Goal: Task Accomplishment & Management: Complete application form

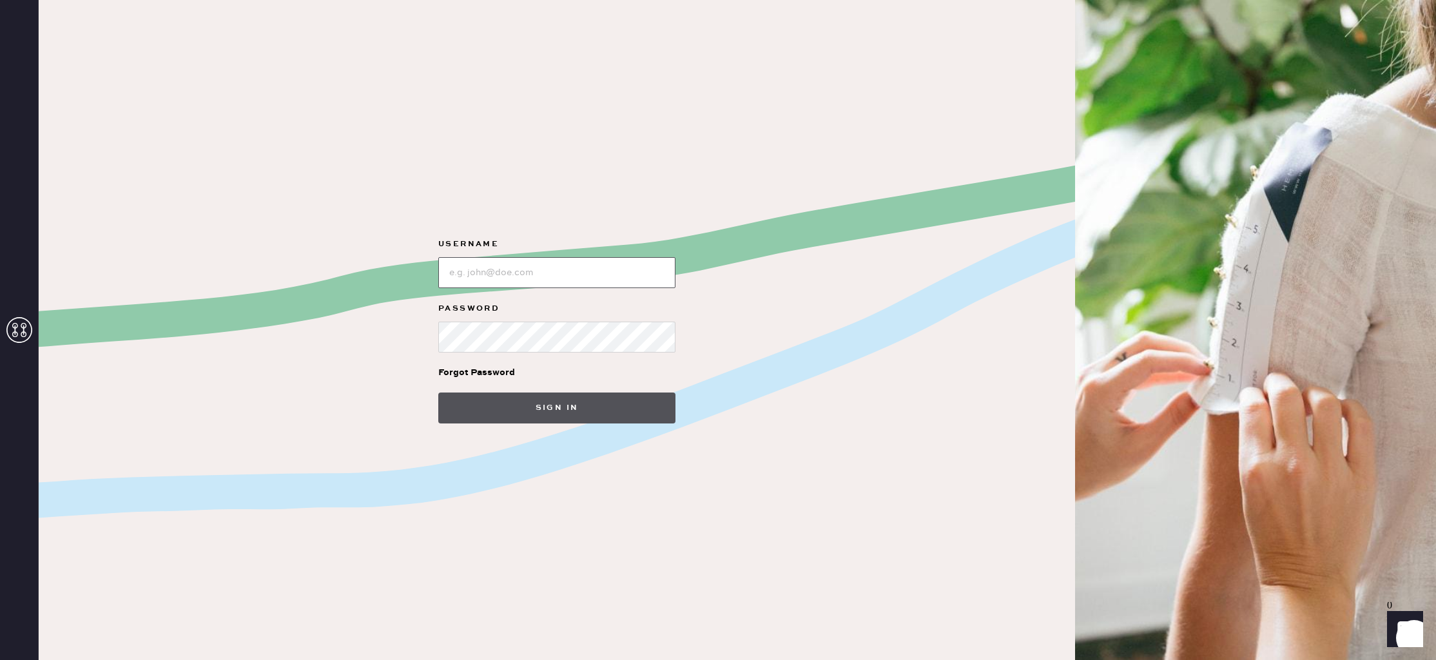
type input "reformationlajolla"
click at [532, 402] on button "Sign in" at bounding box center [556, 408] width 237 height 31
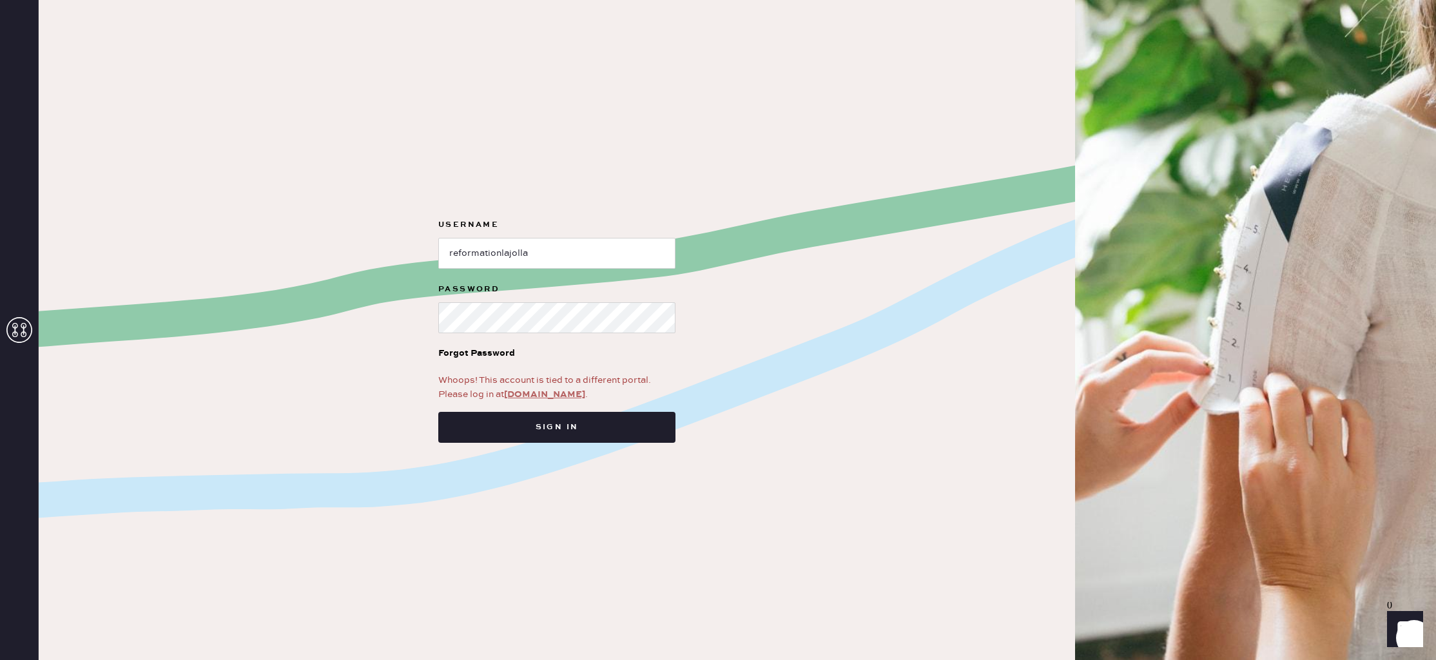
drag, startPoint x: 521, startPoint y: 390, endPoint x: 515, endPoint y: 394, distance: 7.0
click at [521, 390] on link "[DOMAIN_NAME]" at bounding box center [544, 395] width 81 height 12
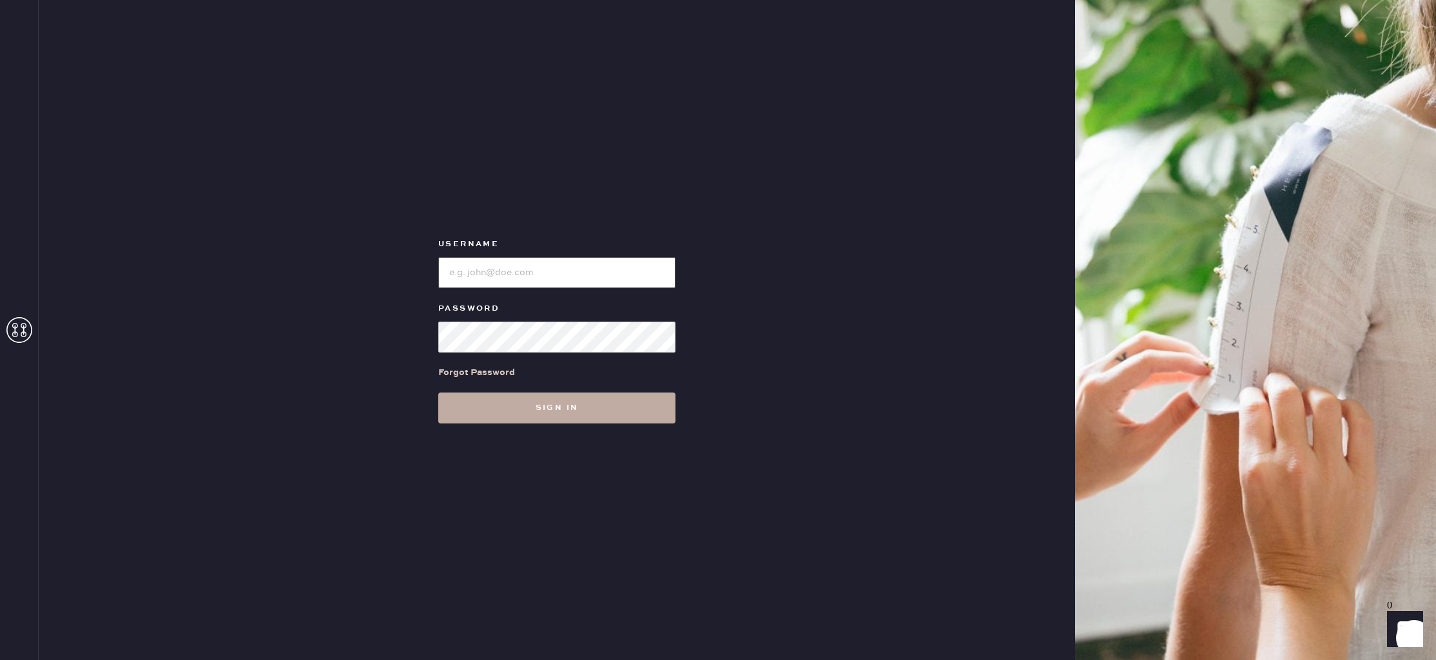
type input "reformationlajolla"
click at [542, 417] on button "Sign in" at bounding box center [556, 408] width 237 height 31
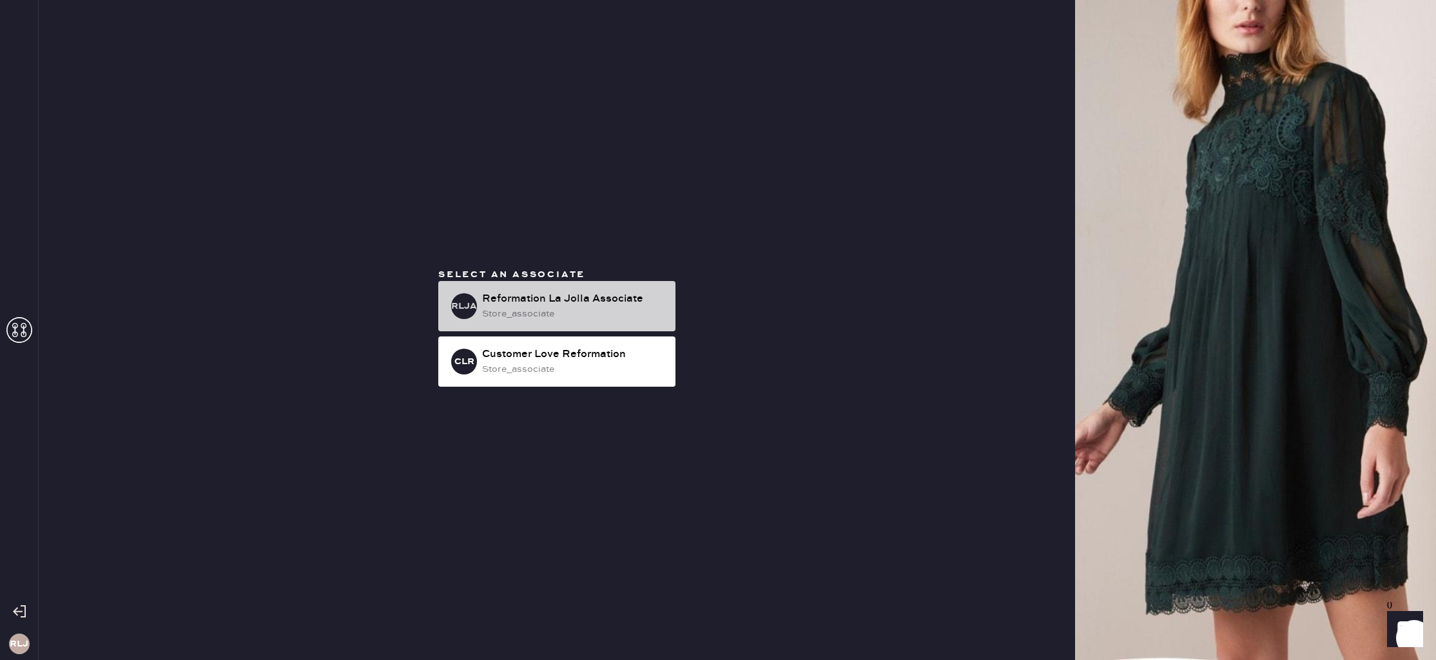
click at [605, 299] on div "Reformation La Jolla Associate" at bounding box center [573, 298] width 183 height 15
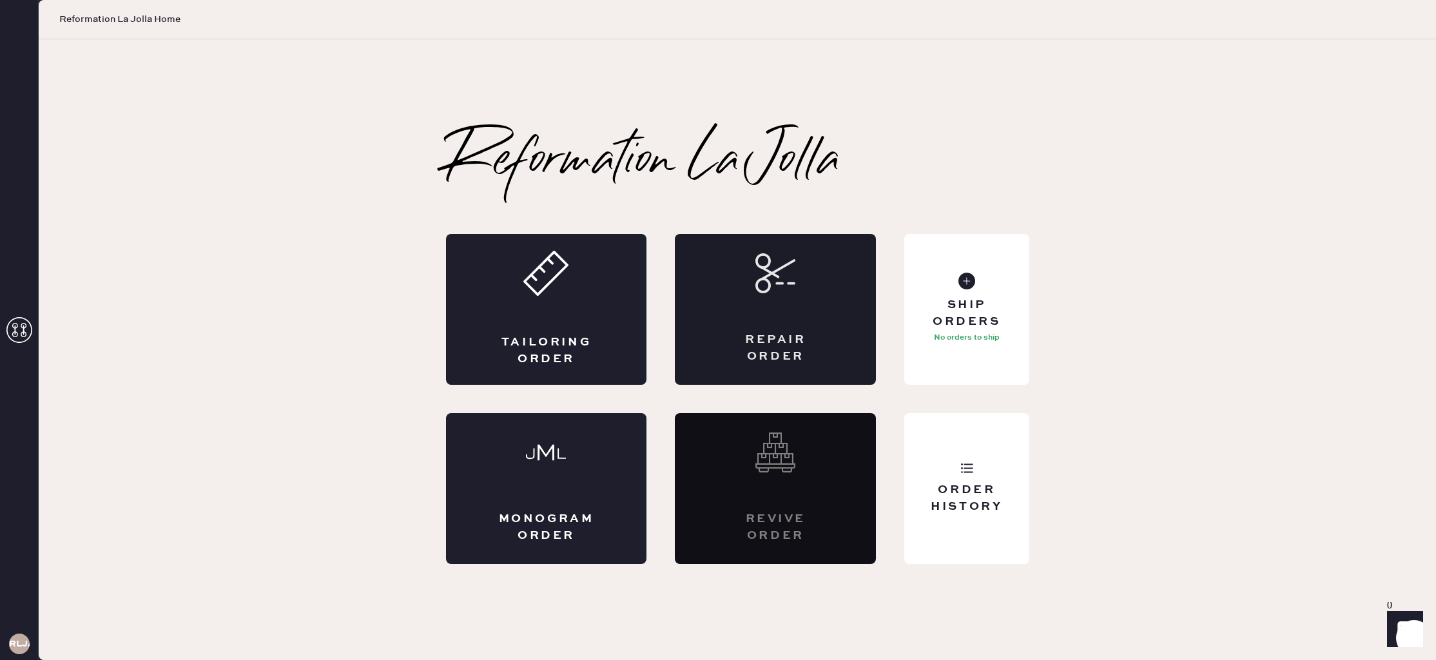
click at [787, 336] on div "Repair Order" at bounding box center [776, 348] width 98 height 32
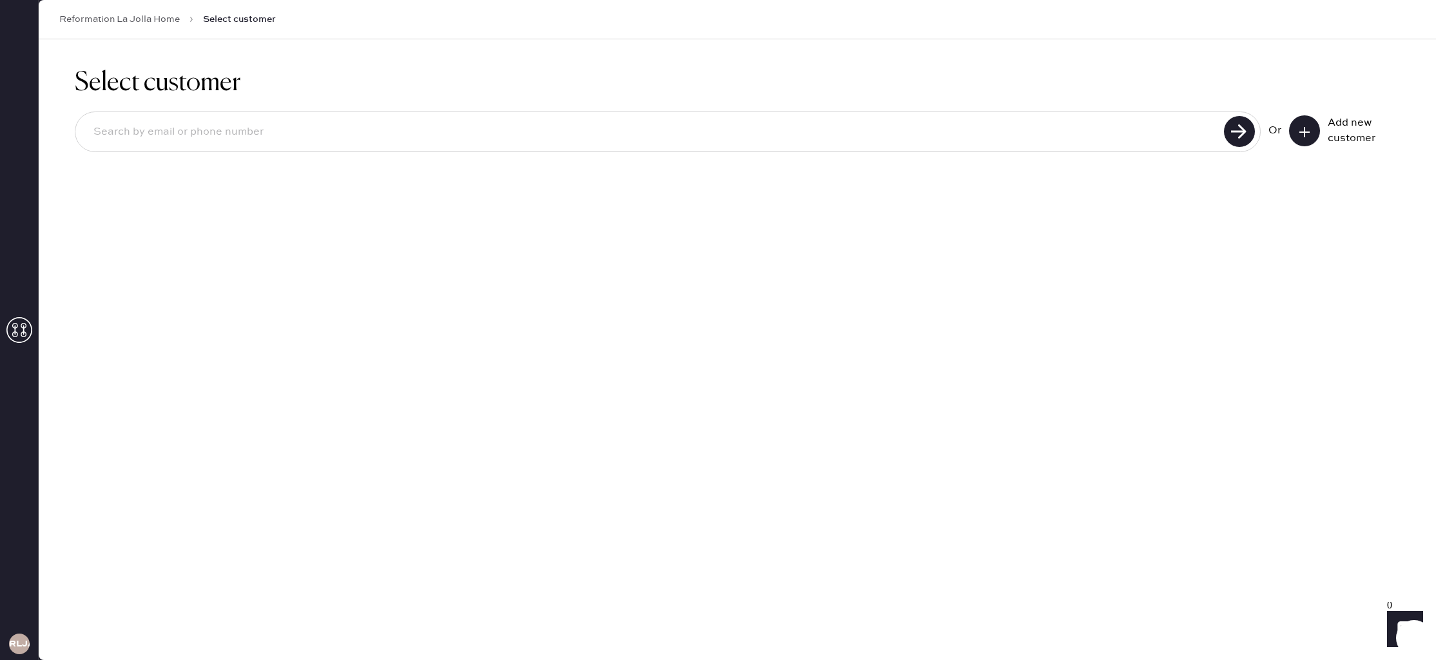
click at [1320, 135] on div "Add new customer" at bounding box center [1344, 130] width 111 height 31
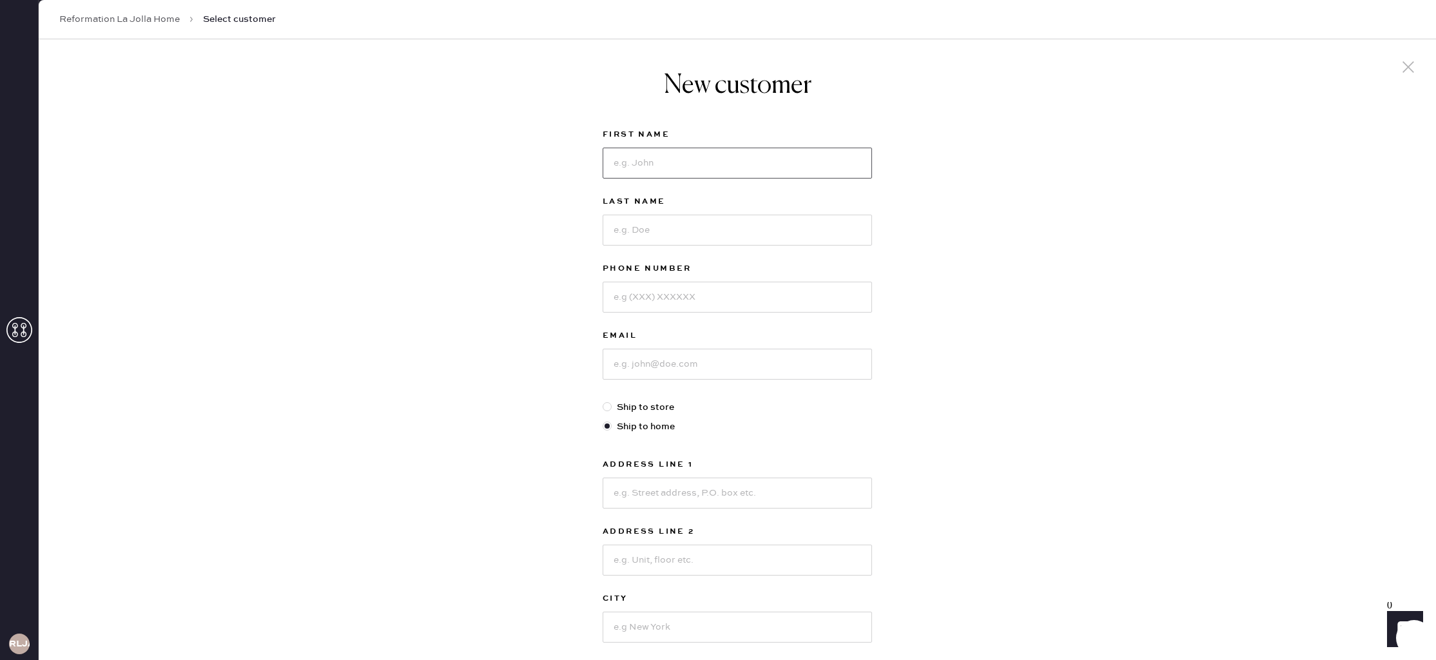
click at [755, 162] on input at bounding box center [737, 163] width 269 height 31
type input "Inez"
click at [712, 226] on input at bounding box center [737, 230] width 269 height 31
type input "Conger"
click at [746, 290] on input at bounding box center [737, 297] width 269 height 31
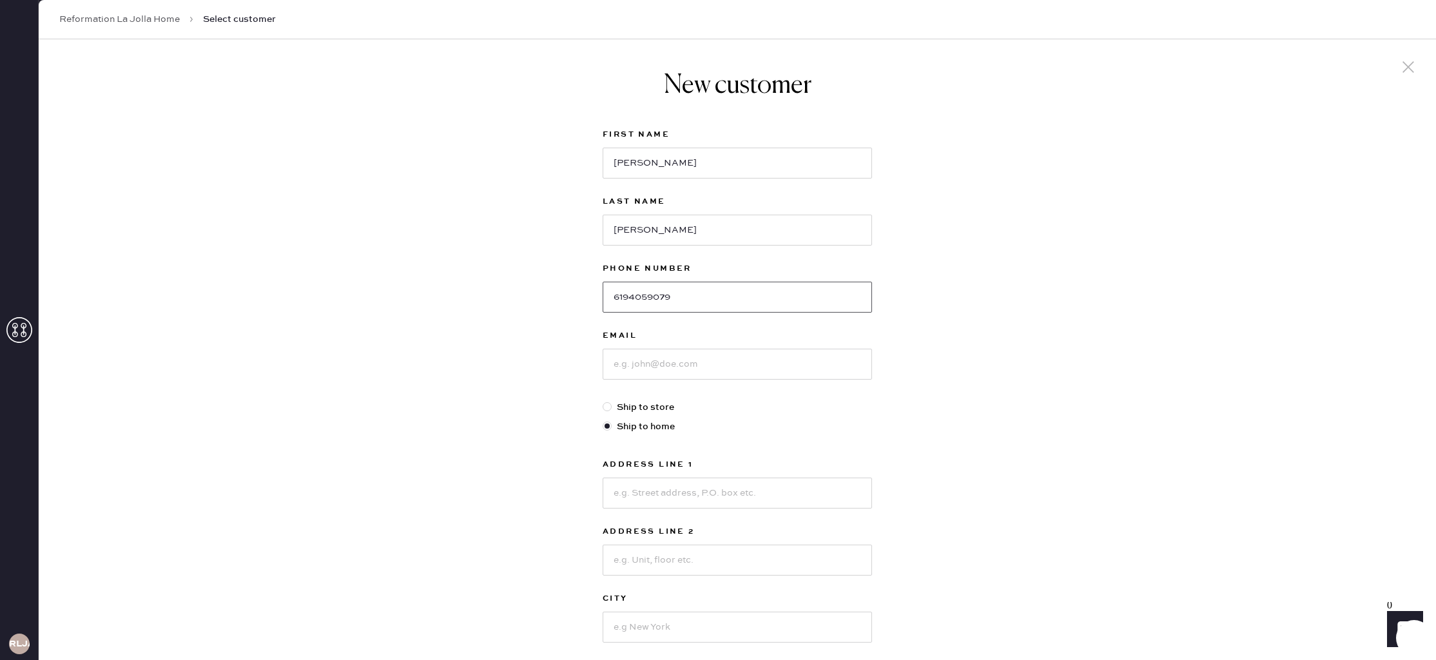
type input "6194059079"
click at [772, 366] on input at bounding box center [737, 364] width 269 height 31
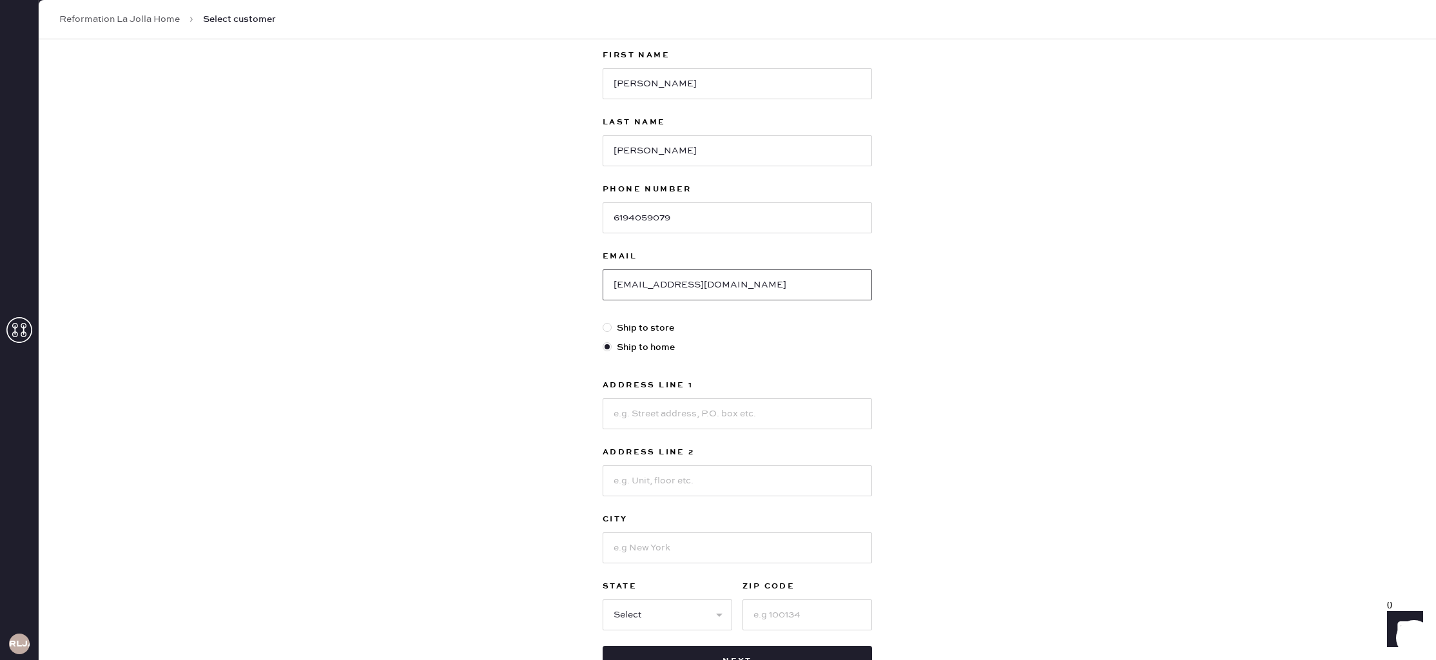
type input "inezmoriol@yahoo.com"
click at [760, 400] on div at bounding box center [737, 413] width 269 height 34
drag, startPoint x: 877, startPoint y: 397, endPoint x: 794, endPoint y: 418, distance: 85.8
click at [877, 397] on div "New customer First Name Inez Last Name Conger Phone Number 6194059079 Email ine…" at bounding box center [737, 338] width 290 height 748
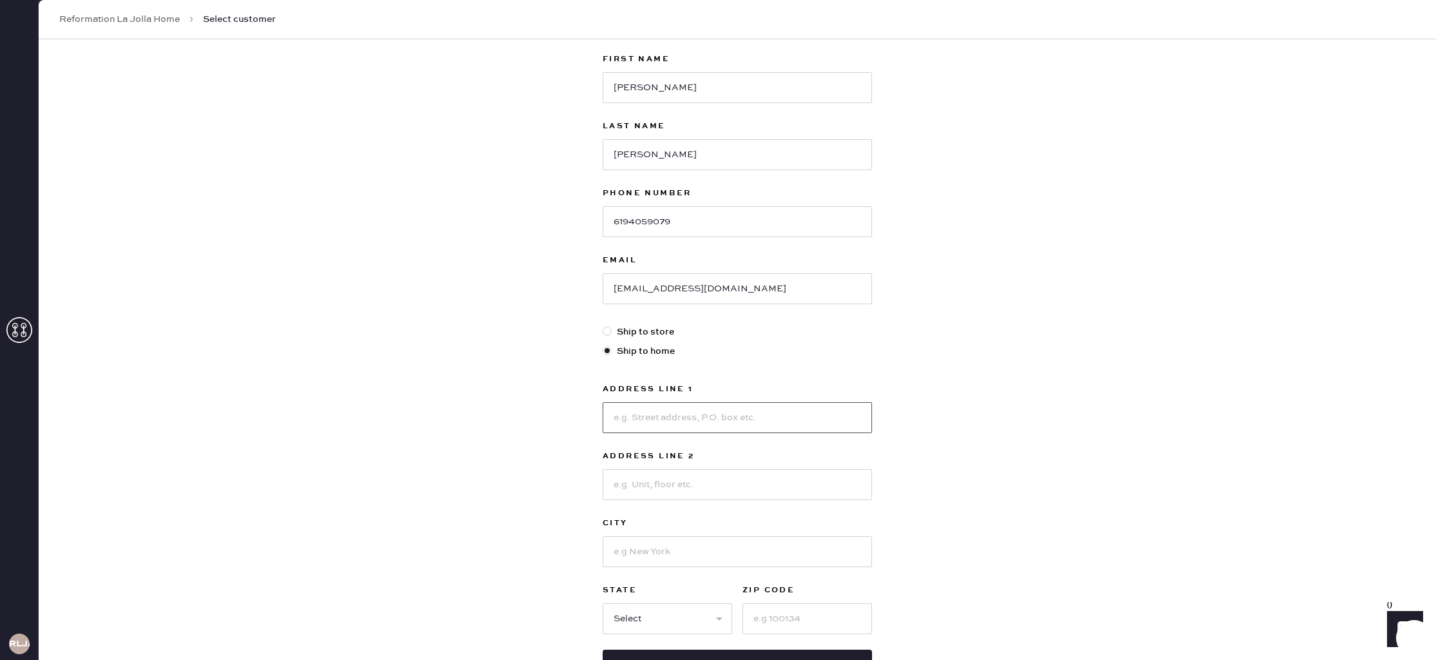
click at [777, 423] on input at bounding box center [737, 417] width 269 height 31
click at [776, 420] on input "6236 Via Regla" at bounding box center [737, 417] width 269 height 31
type input "6236 Via Regla"
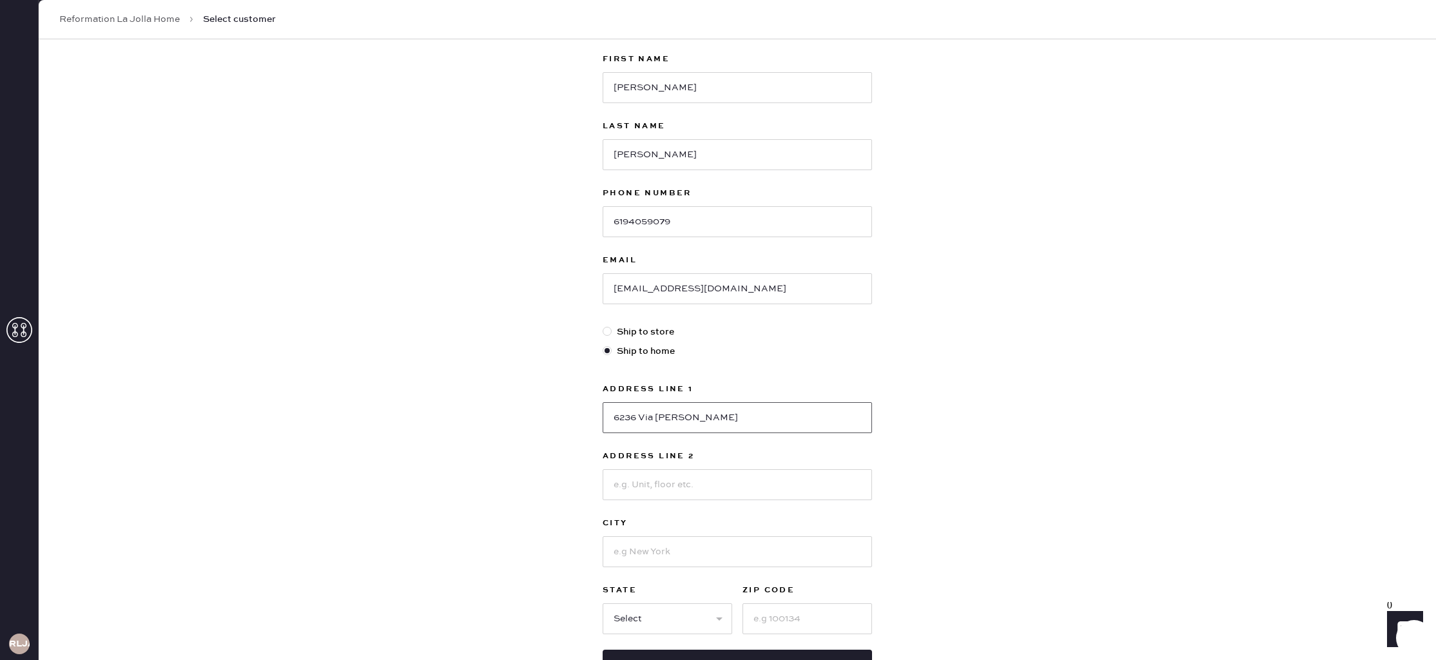
click at [770, 420] on input "6236 Via Regla" at bounding box center [737, 417] width 269 height 31
click at [742, 487] on input at bounding box center [737, 484] width 269 height 31
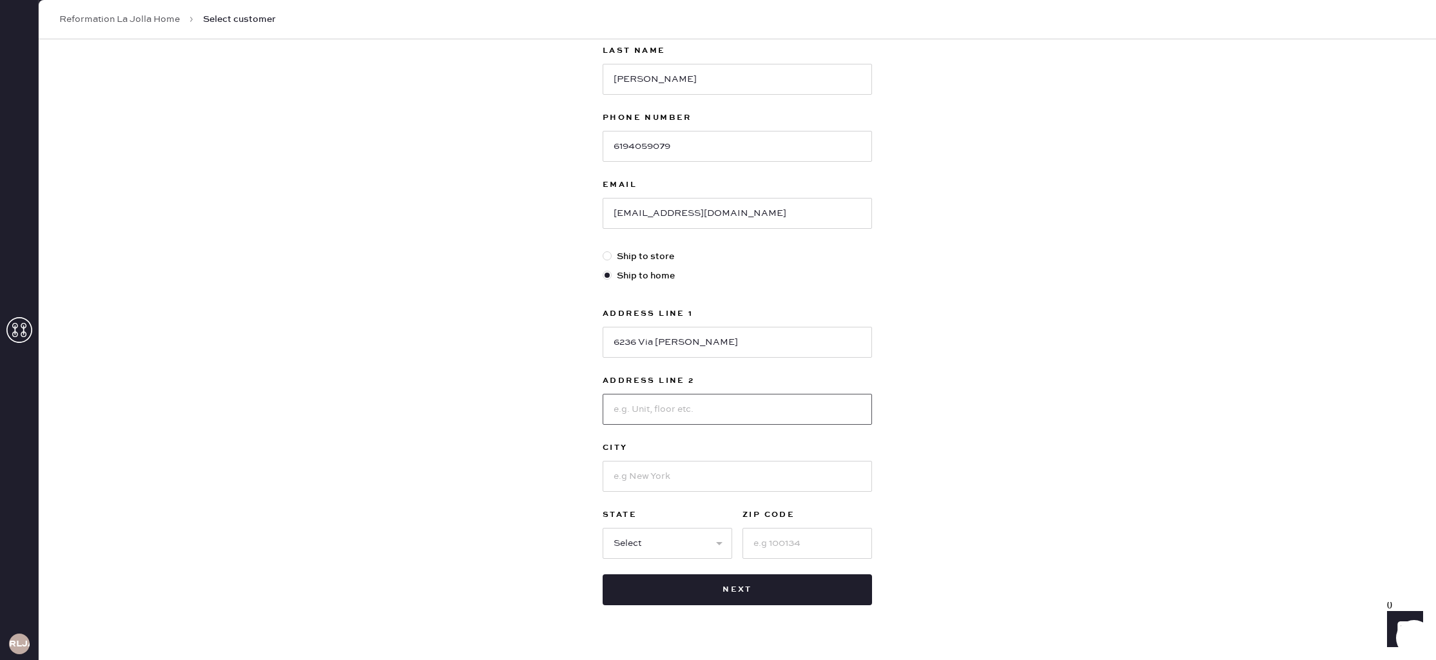
scroll to position [149, 0]
click at [983, 438] on div "New customer First Name Inez Last Name Conger Phone Number 6194059079 Email ine…" at bounding box center [738, 289] width 1398 height 799
click at [664, 470] on input at bounding box center [737, 478] width 269 height 31
click at [961, 412] on div "New customer First Name Inez Last Name Conger Phone Number 6194059079 Email ine…" at bounding box center [738, 289] width 1398 height 799
click at [785, 400] on input at bounding box center [737, 411] width 269 height 31
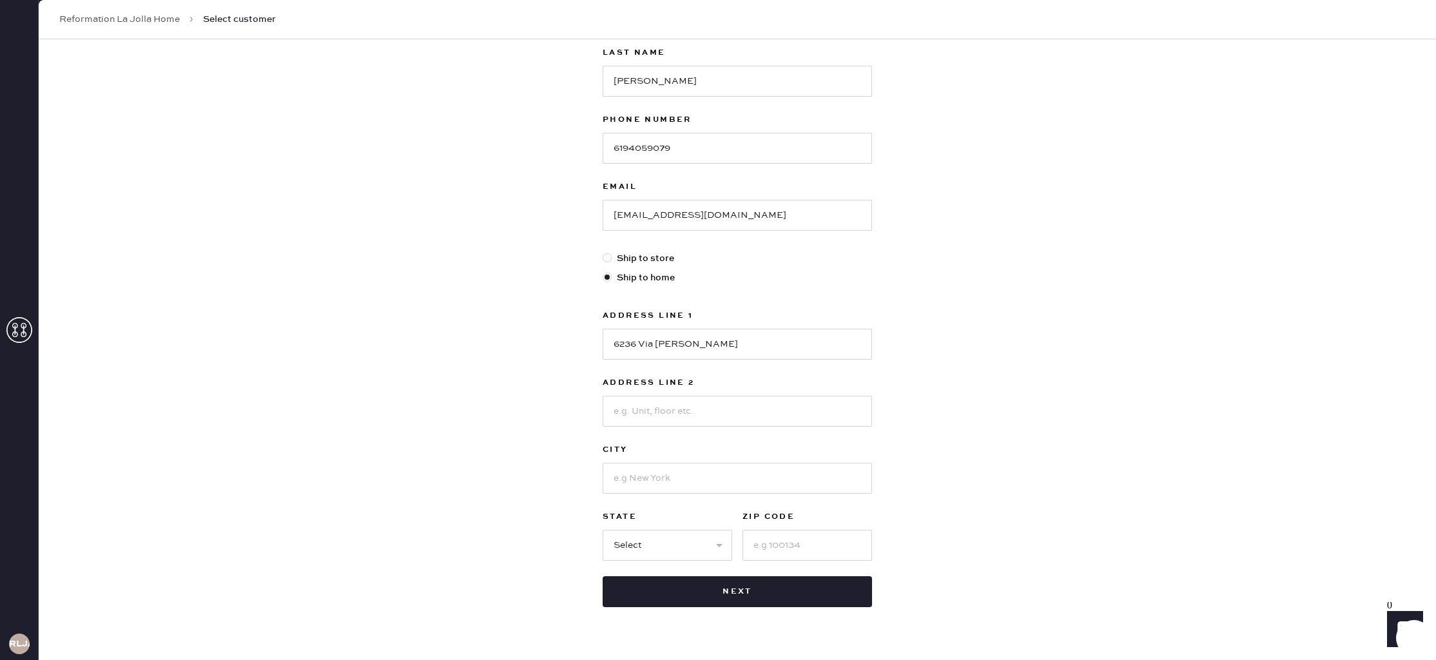
click at [996, 361] on div "New customer First Name Inez Last Name Conger Phone Number 6194059079 Email ine…" at bounding box center [738, 289] width 1398 height 799
click at [758, 480] on input at bounding box center [737, 478] width 269 height 31
type input "San Diego"
click at [1032, 480] on div "New customer First Name Inez Last Name Conger Phone Number 6194059079 Email ine…" at bounding box center [738, 289] width 1398 height 799
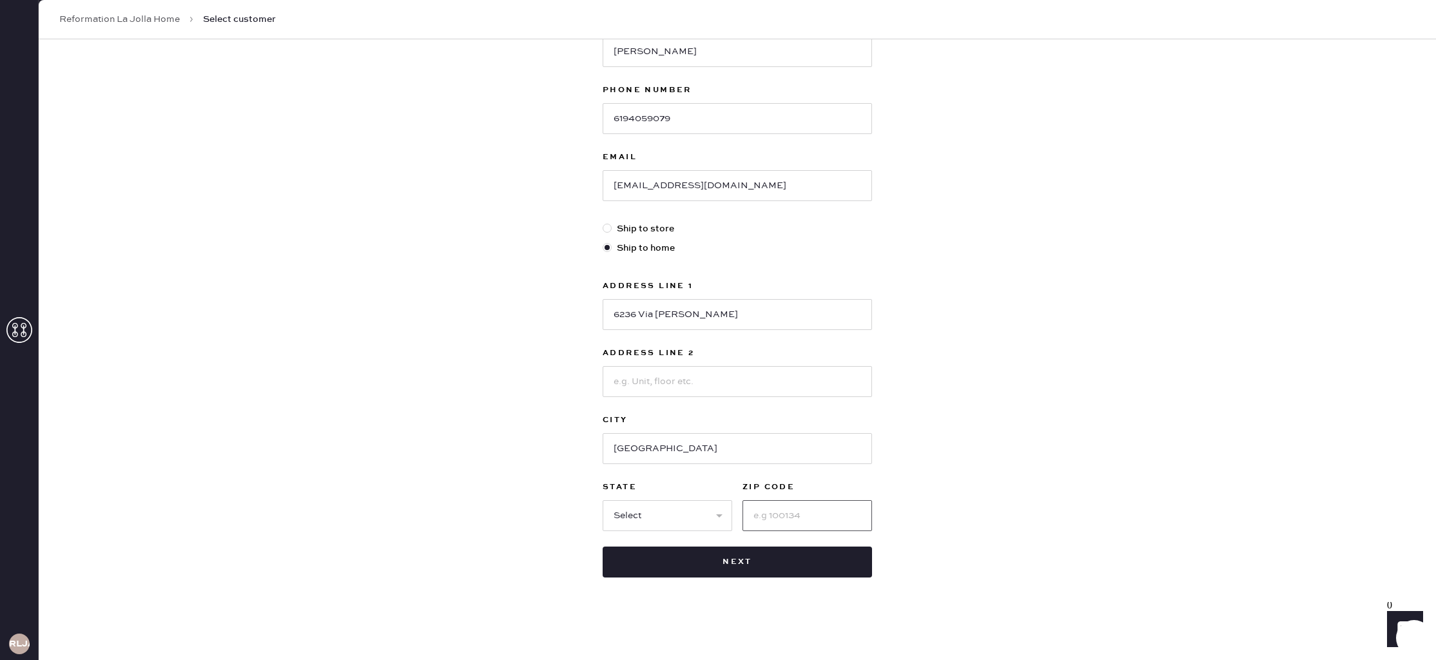
click at [772, 516] on input at bounding box center [808, 515] width 130 height 31
type input "9079"
click at [682, 516] on select "Select AK AL AR AZ CA CO CT DC DE FL GA HI IA ID IL IN KS KY LA MA MD ME MI MN …" at bounding box center [668, 515] width 130 height 31
select select "CA"
click at [603, 500] on select "Select AK AL AR AZ CA CO CT DC DE FL GA HI IA ID IL IN KS KY LA MA MD ME MI MN …" at bounding box center [668, 515] width 130 height 31
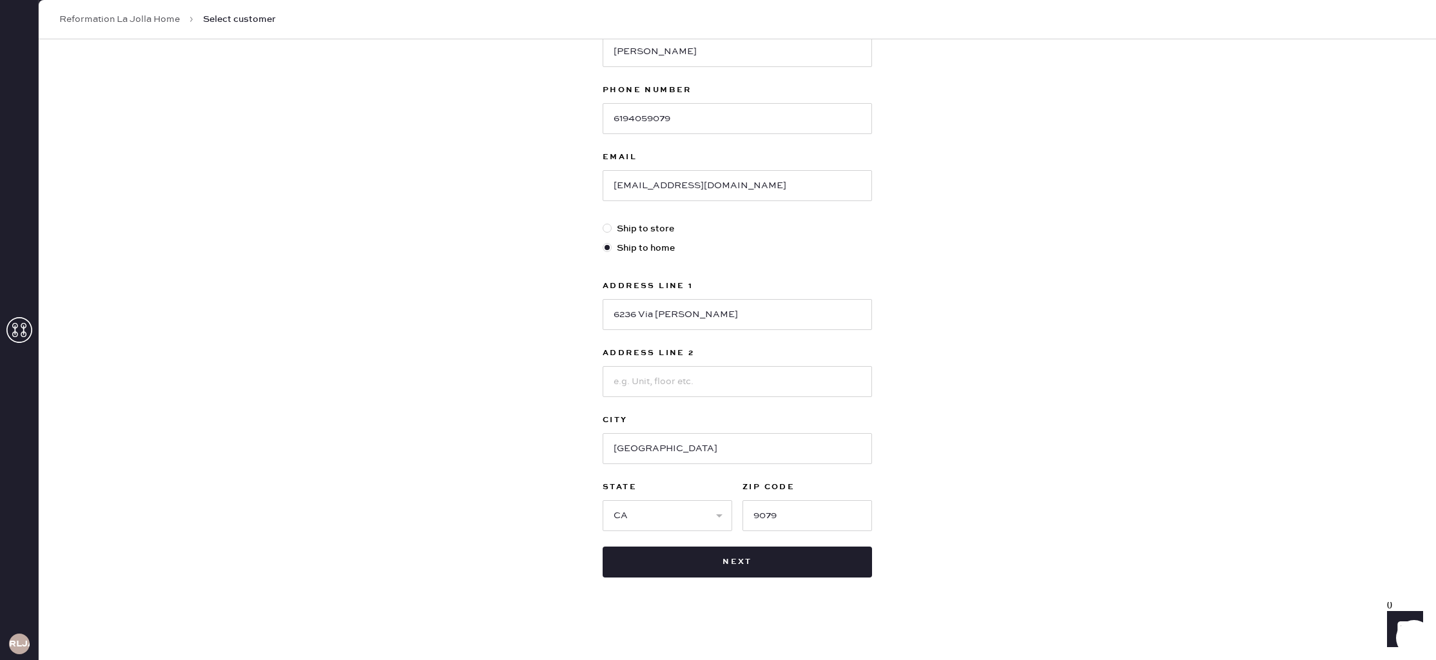
click at [1041, 389] on div "New customer First Name Inez Last Name Conger Phone Number 6194059079 Email ine…" at bounding box center [738, 260] width 1398 height 799
click at [814, 566] on button "Next" at bounding box center [737, 562] width 269 height 31
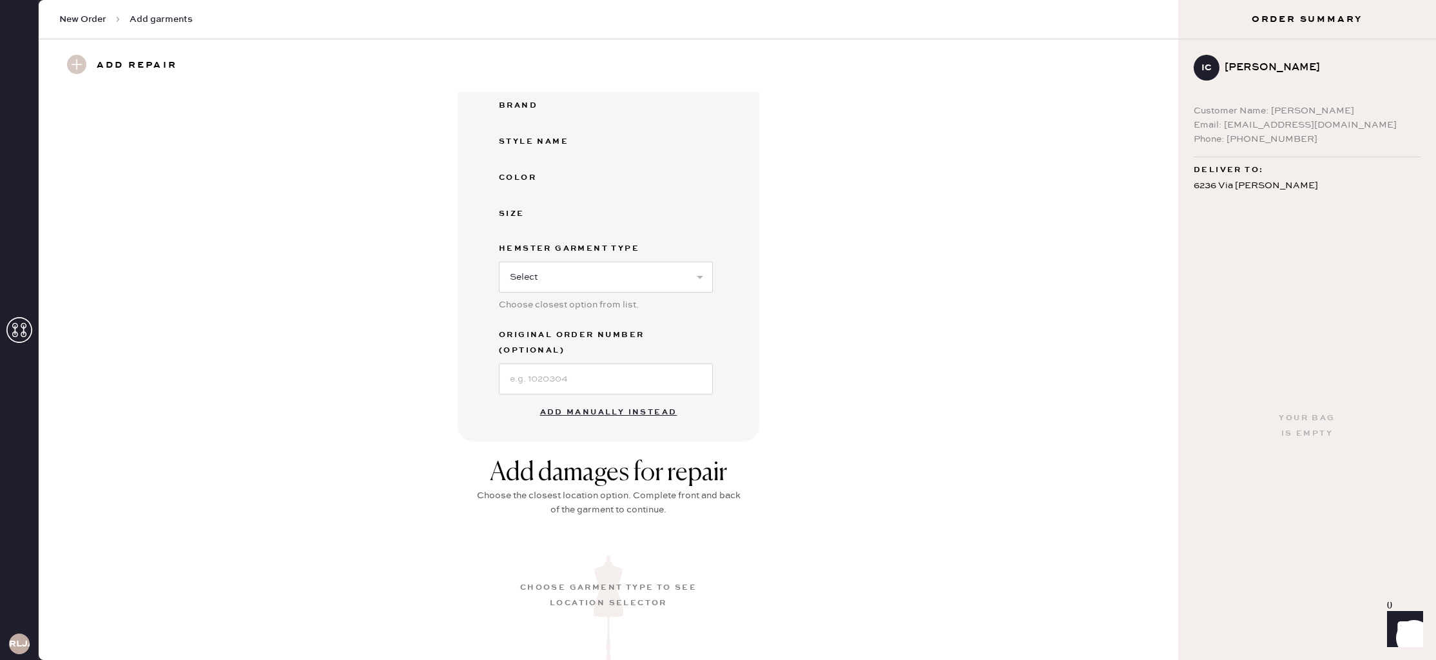
scroll to position [178, 0]
click at [602, 400] on button "Add manually instead" at bounding box center [609, 413] width 153 height 26
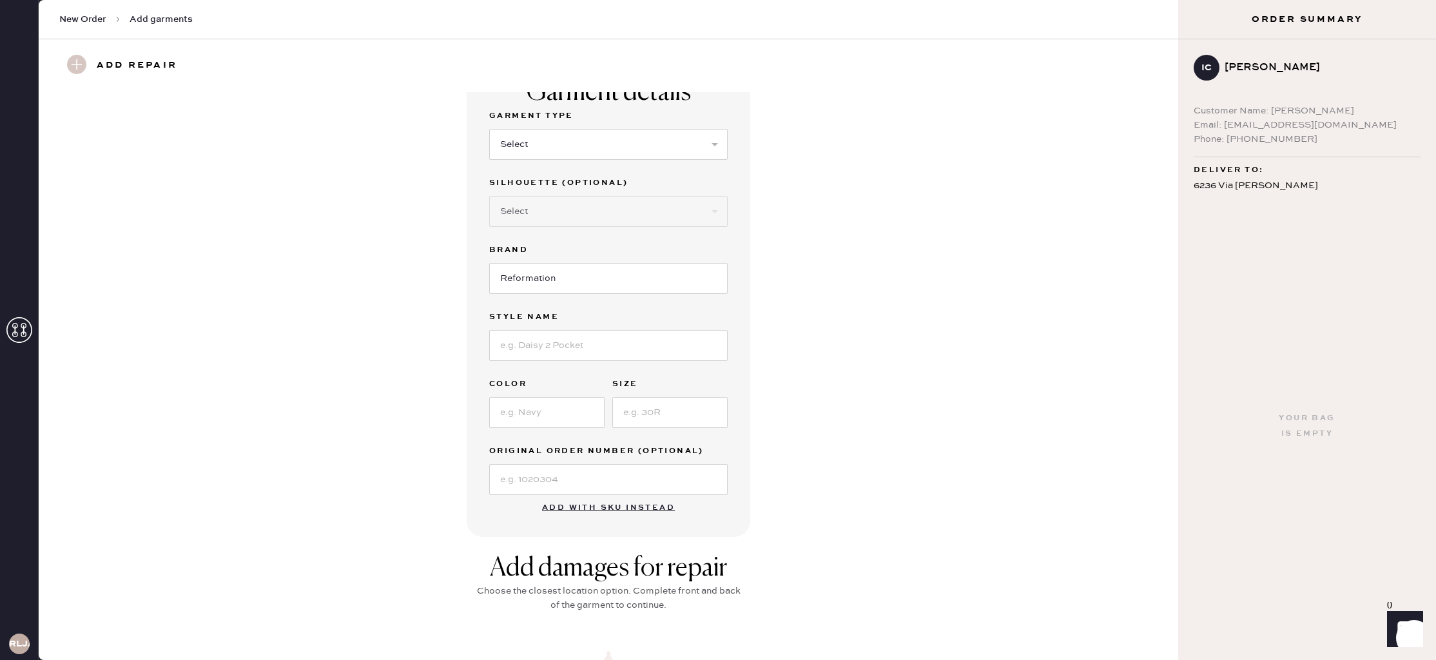
scroll to position [0, 0]
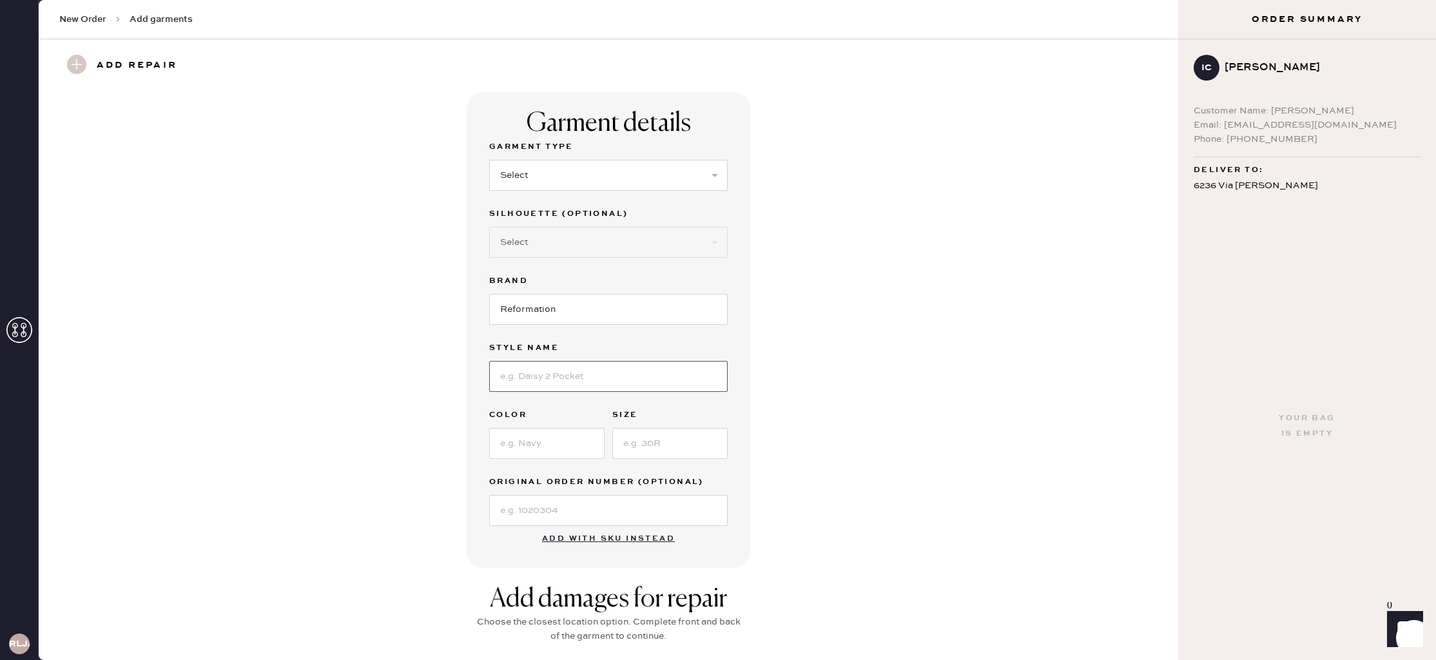
click at [638, 366] on input at bounding box center [608, 376] width 239 height 31
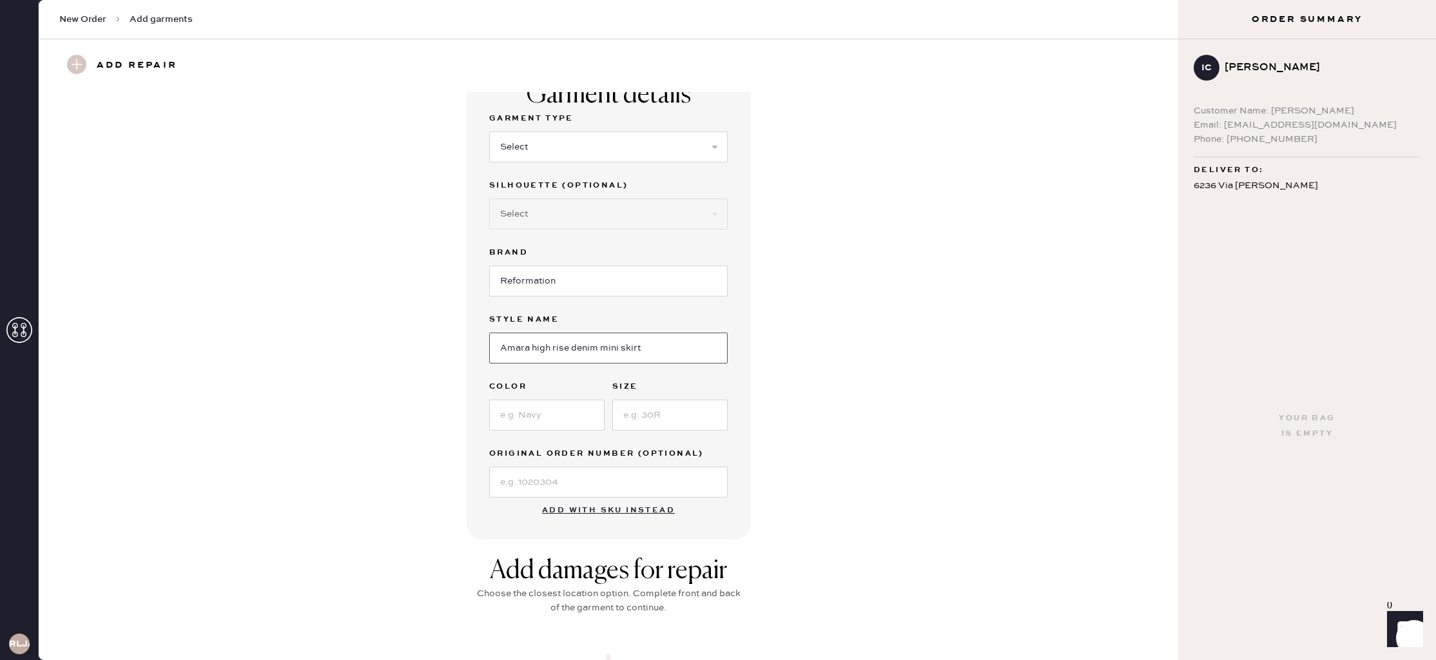
type input "Amara high rise denim mini skirt"
click at [536, 416] on input at bounding box center [546, 416] width 115 height 31
type input "ondine"
click at [665, 416] on input at bounding box center [669, 417] width 115 height 31
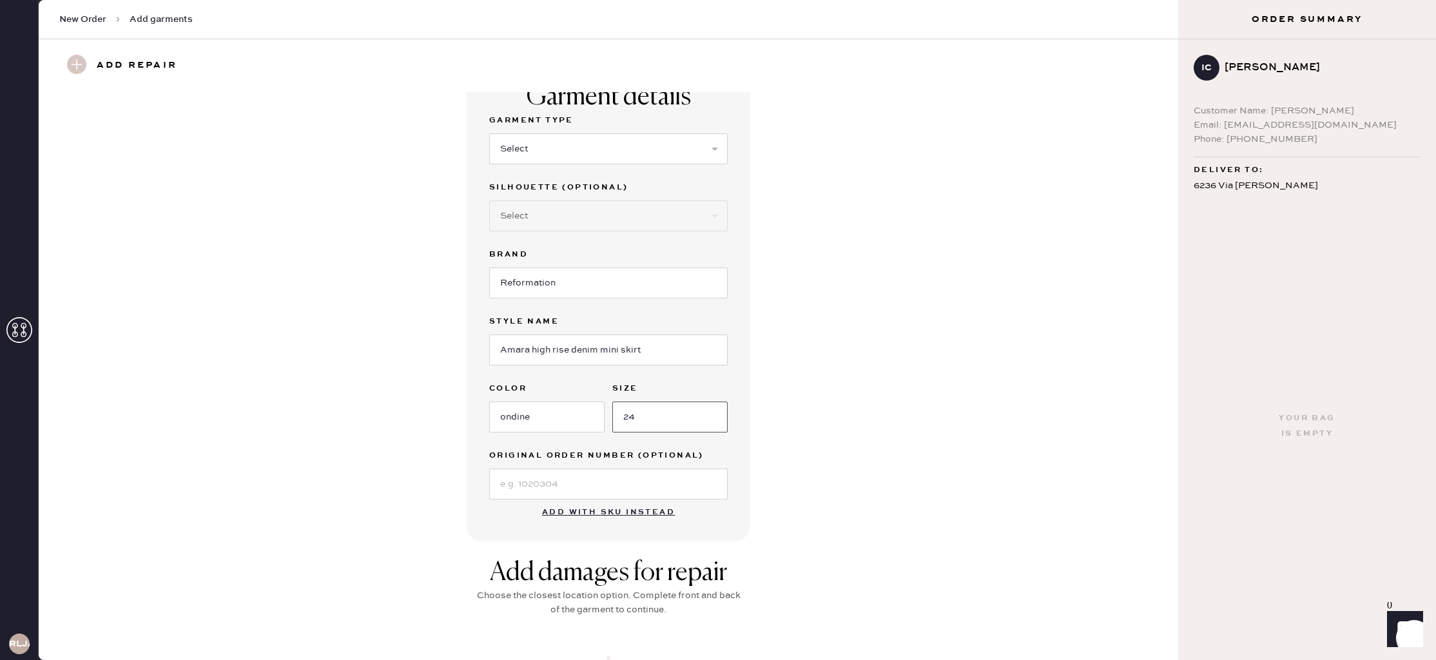
type input "24"
click at [883, 369] on div "Garment details Garment Type Select Basic Skirt Jeans Leggings Pants Shorts Bas…" at bounding box center [608, 304] width 1093 height 476
click at [669, 139] on select "Select Basic Skirt Jeans Leggings Pants Shorts Basic Sleeved Dress Basic Sleeve…" at bounding box center [608, 148] width 239 height 31
select select "13"
click at [489, 133] on select "Select Basic Skirt Jeans Leggings Pants Shorts Basic Sleeved Dress Basic Sleeve…" at bounding box center [608, 148] width 239 height 31
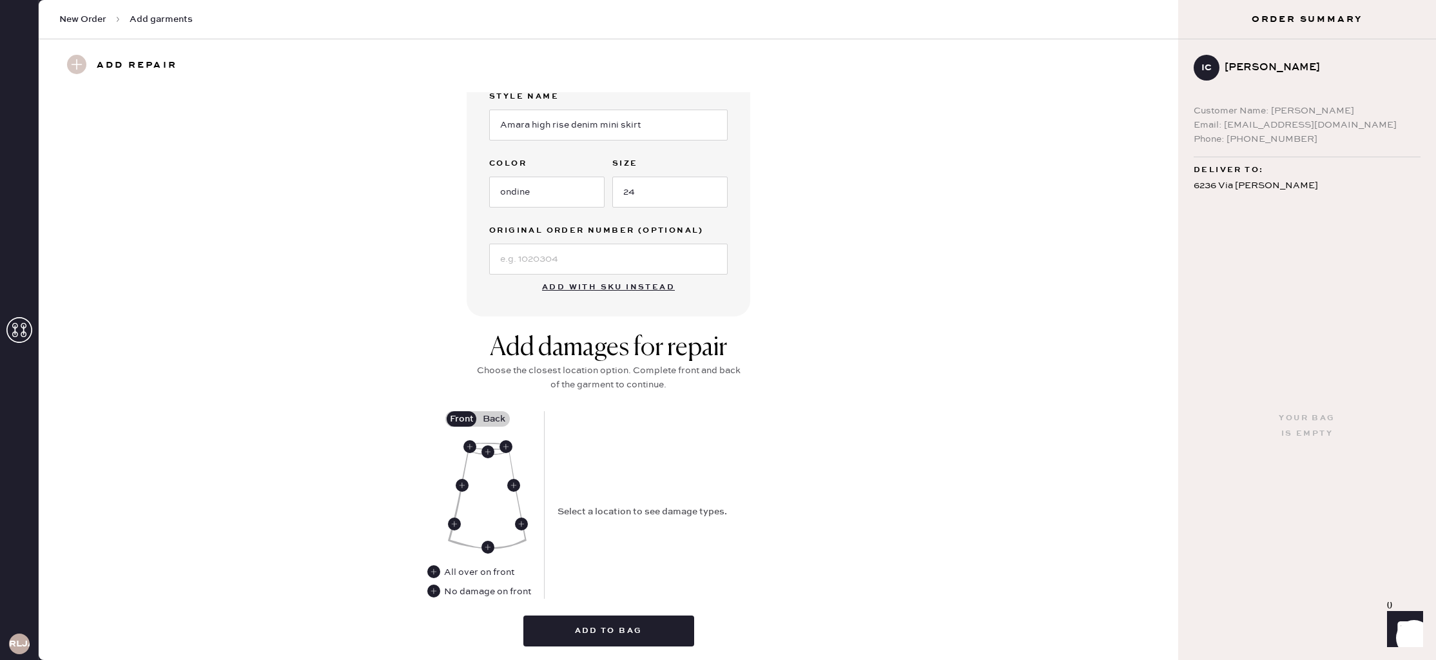
scroll to position [262, 0]
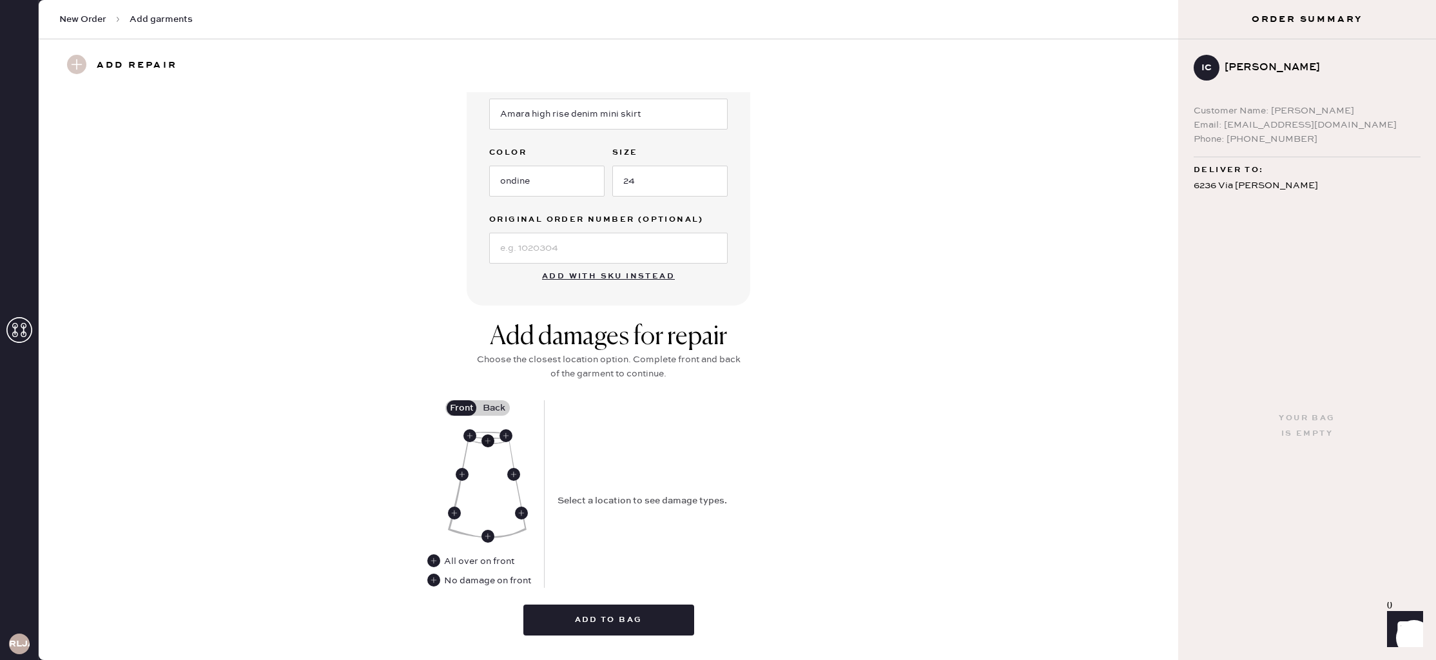
click at [489, 439] on use at bounding box center [488, 441] width 13 height 13
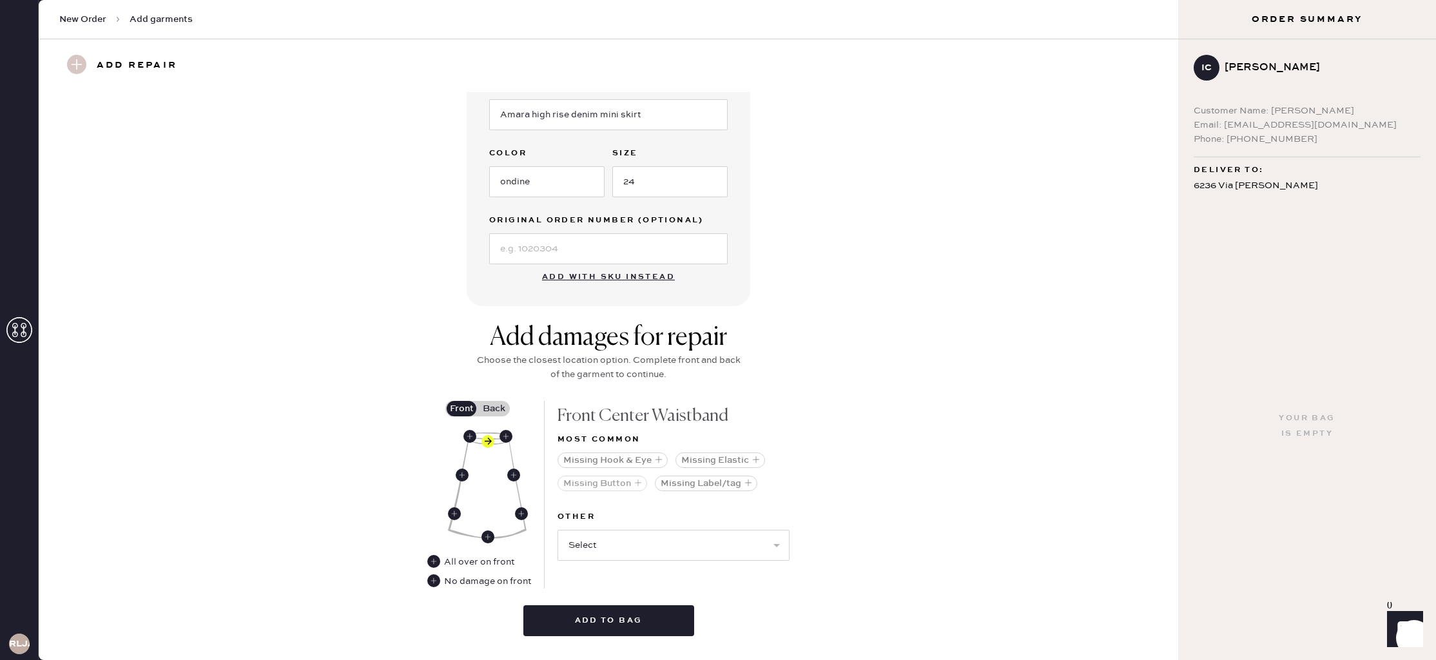
click at [607, 483] on button "Missing Button" at bounding box center [603, 483] width 90 height 15
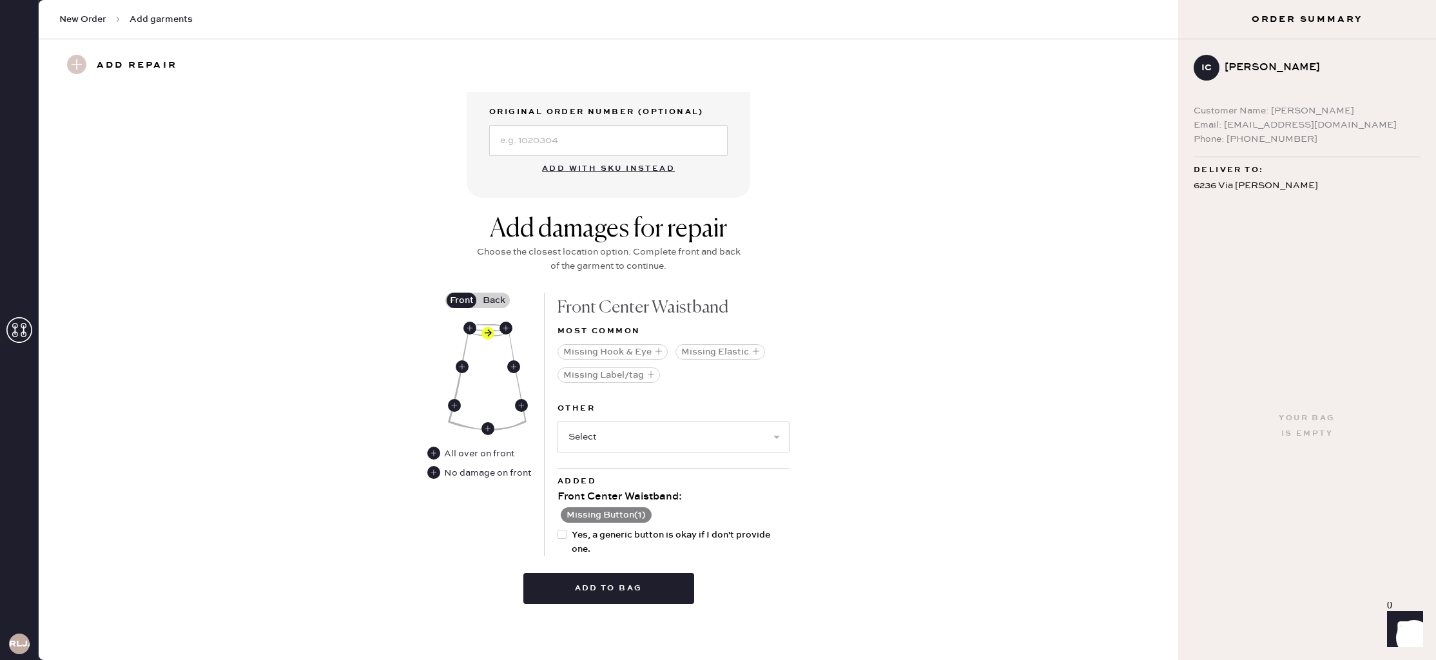
scroll to position [369, 0]
click at [693, 438] on select "Select Broken / Ripped Hem Broken Beads Broken Belt Loop Broken Button Broken E…" at bounding box center [674, 438] width 232 height 31
click at [434, 475] on use at bounding box center [433, 473] width 13 height 13
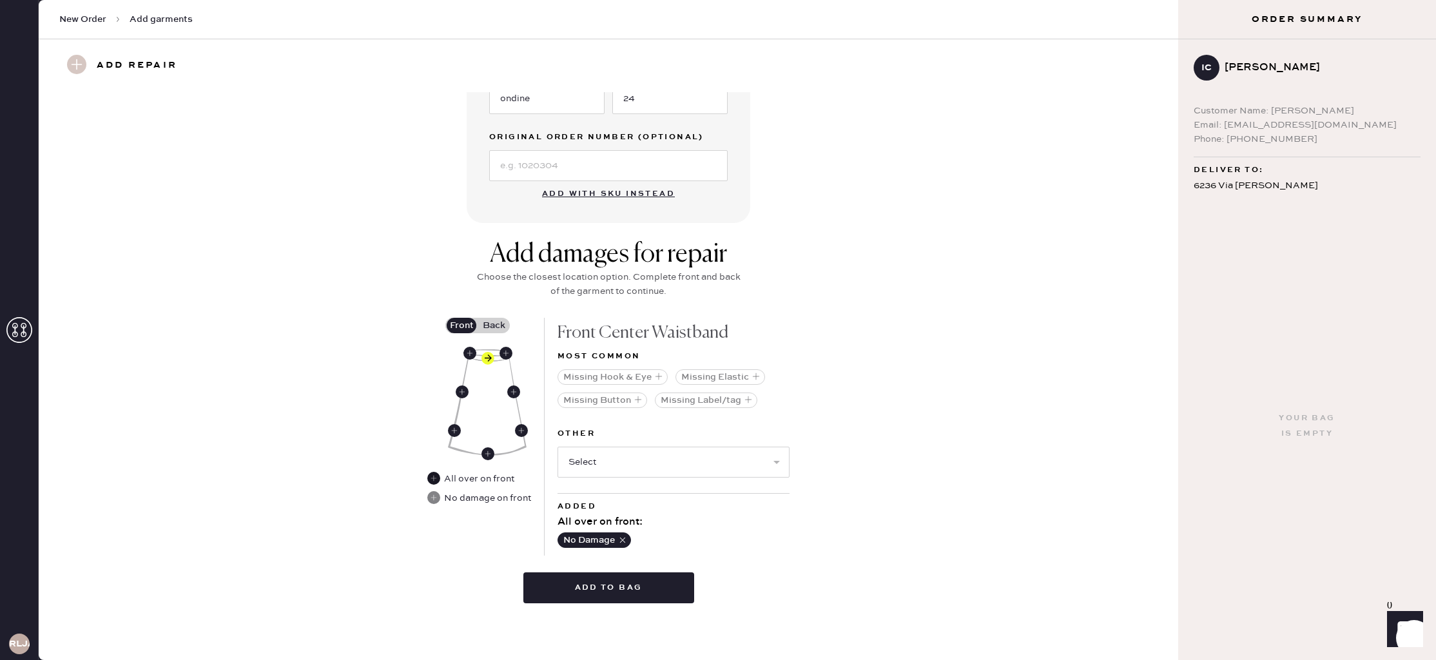
scroll to position [344, 0]
click at [642, 585] on button "Add to bag" at bounding box center [608, 588] width 171 height 31
click at [438, 501] on use at bounding box center [433, 498] width 13 height 13
click at [623, 539] on icon "button" at bounding box center [622, 540] width 9 height 9
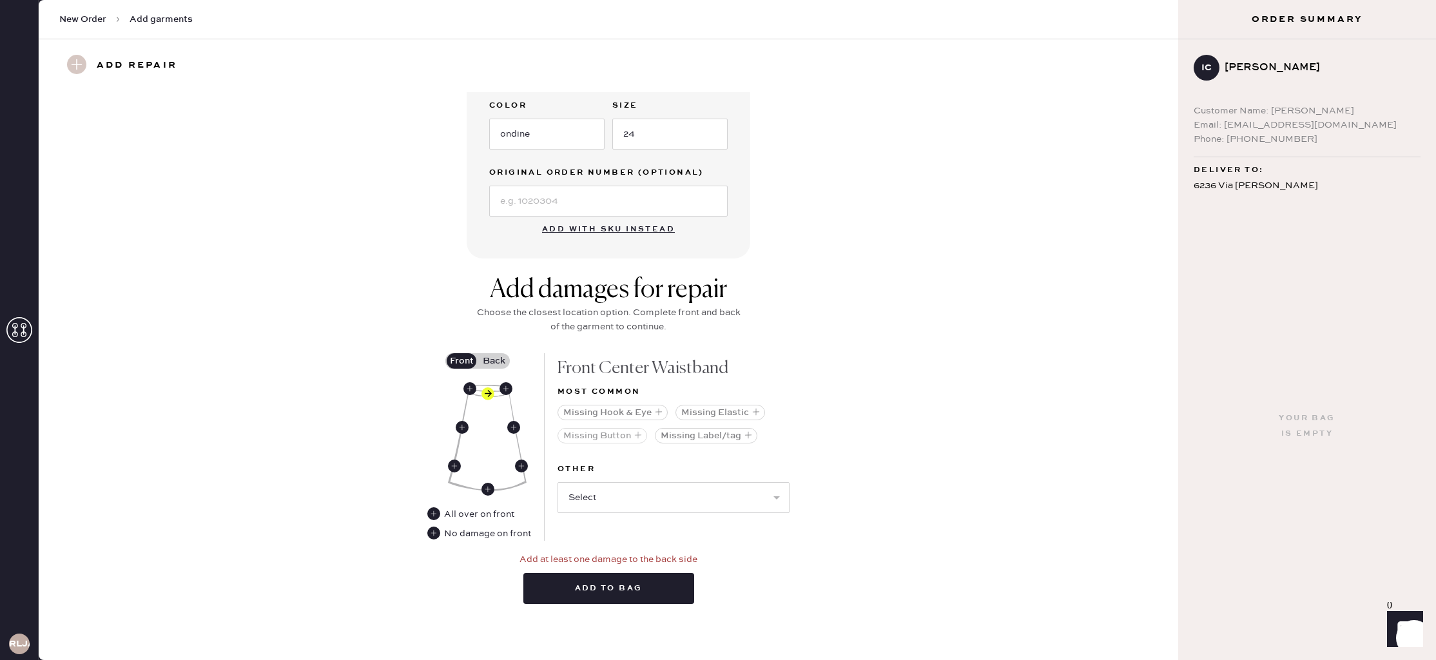
click at [608, 442] on button "Missing Button" at bounding box center [603, 435] width 90 height 15
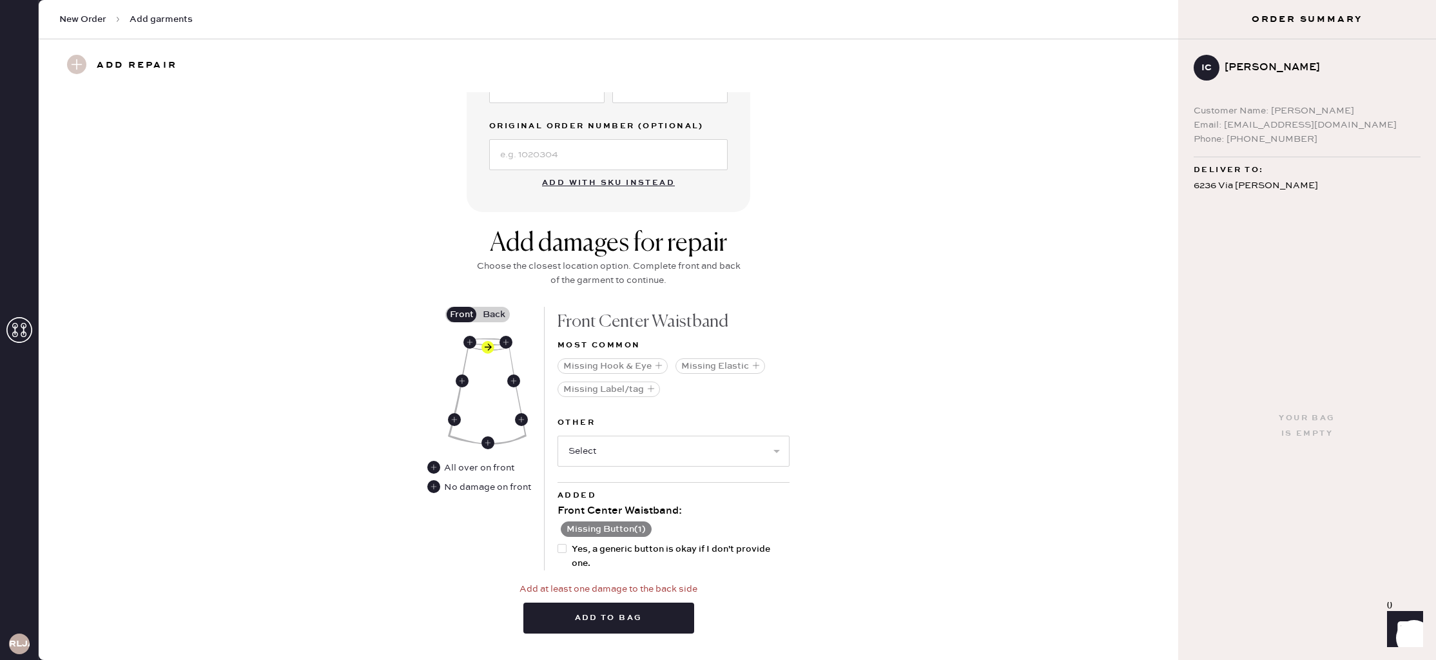
scroll to position [354, 0]
click at [564, 549] on div at bounding box center [562, 550] width 9 height 9
click at [558, 545] on input "Yes, a generic button is okay if I don't provide one." at bounding box center [558, 544] width 1 height 1
checkbox input "true"
click at [498, 318] on label "Back" at bounding box center [494, 316] width 32 height 15
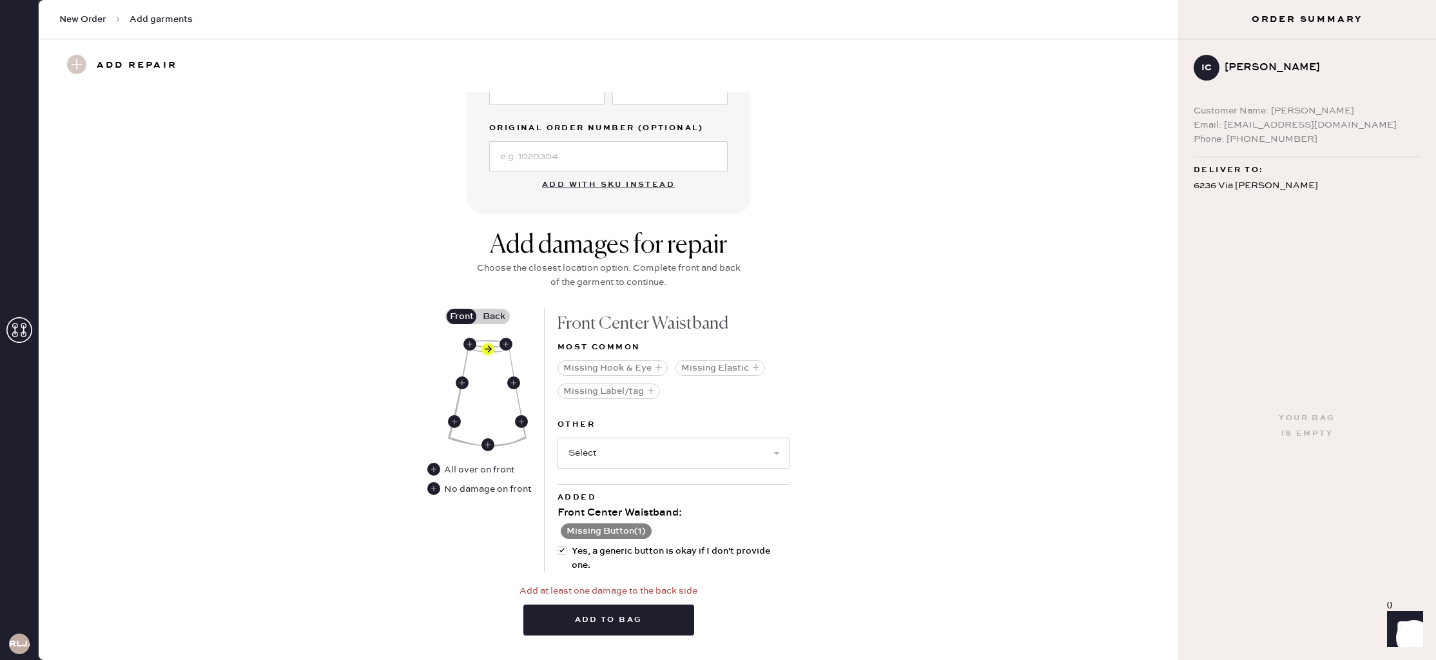
click at [494, 317] on input "Back" at bounding box center [494, 317] width 0 height 0
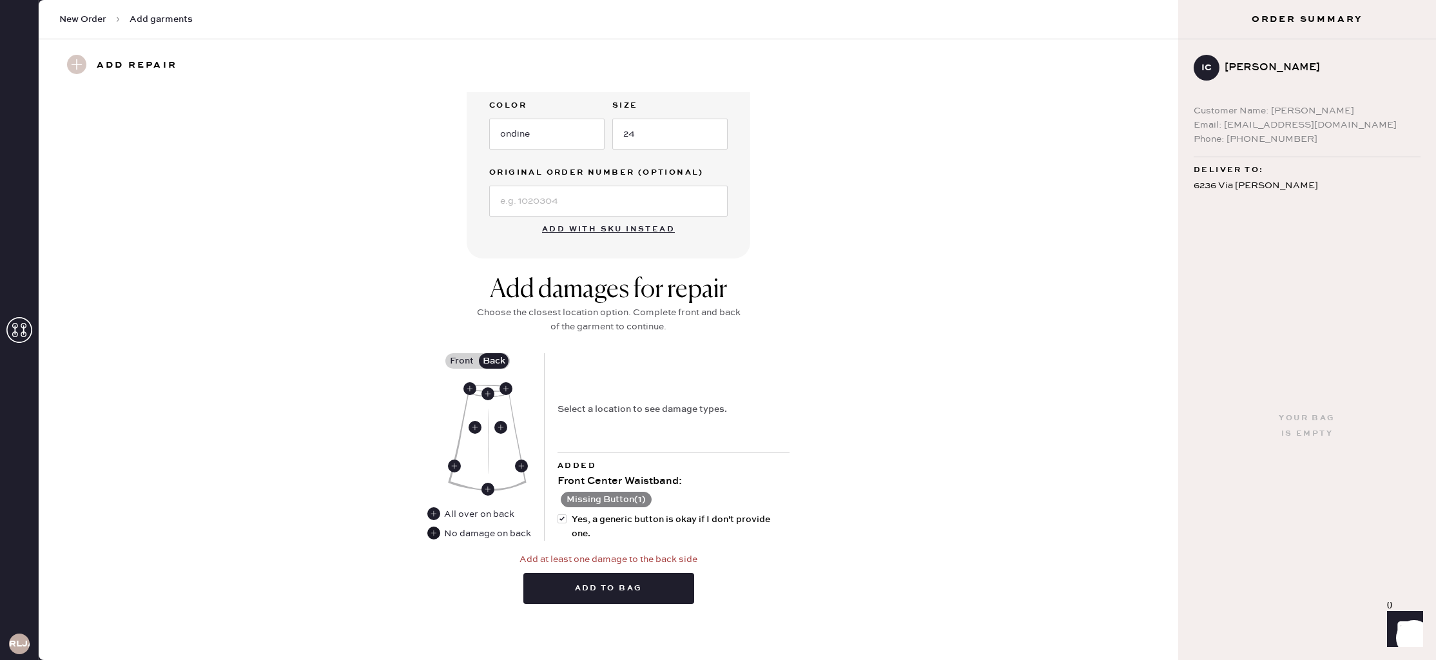
click at [432, 533] on use at bounding box center [433, 533] width 13 height 13
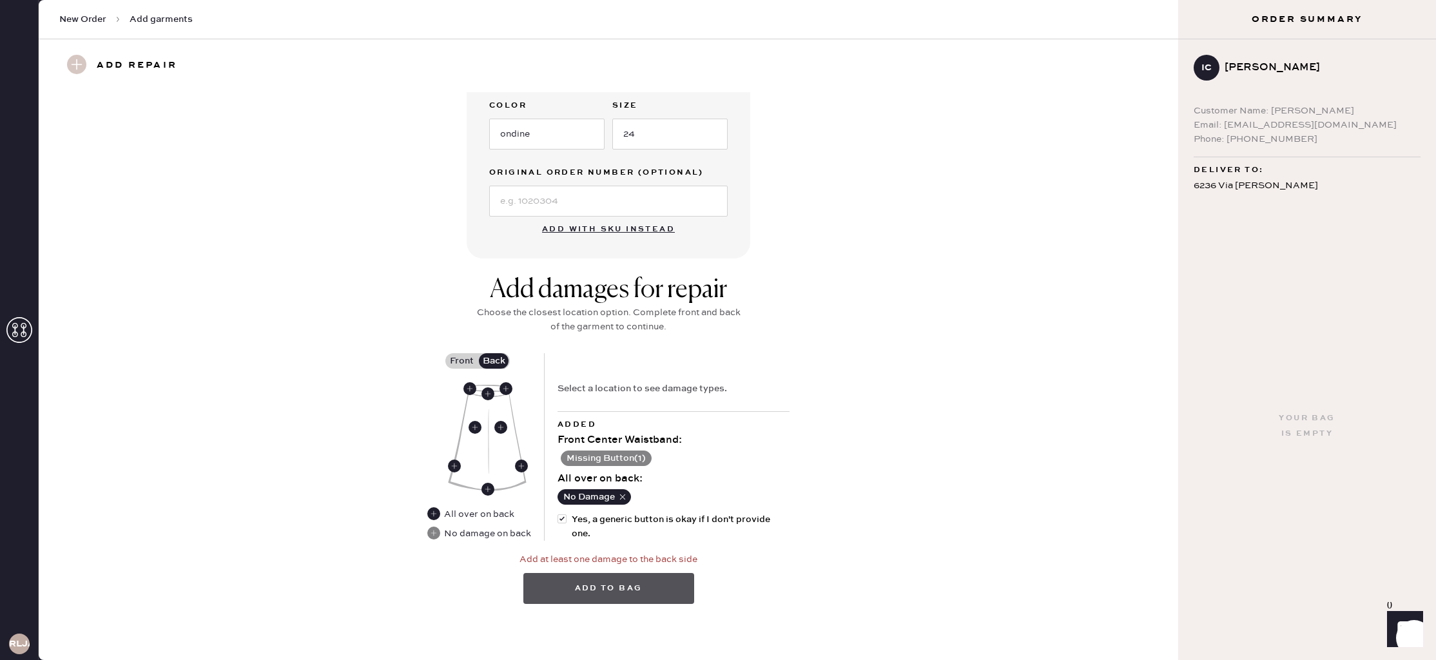
click at [607, 585] on button "Add to bag" at bounding box center [608, 588] width 171 height 31
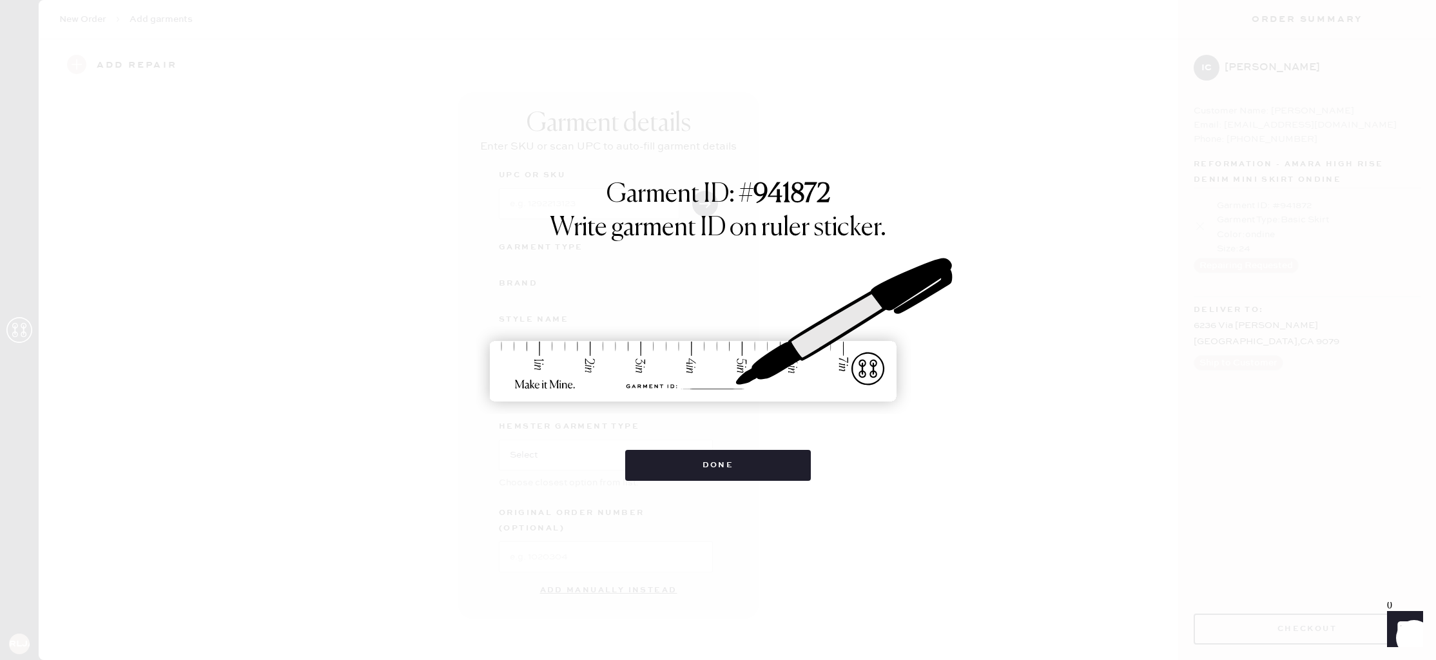
scroll to position [0, 0]
click at [729, 474] on button "Done" at bounding box center [718, 465] width 186 height 31
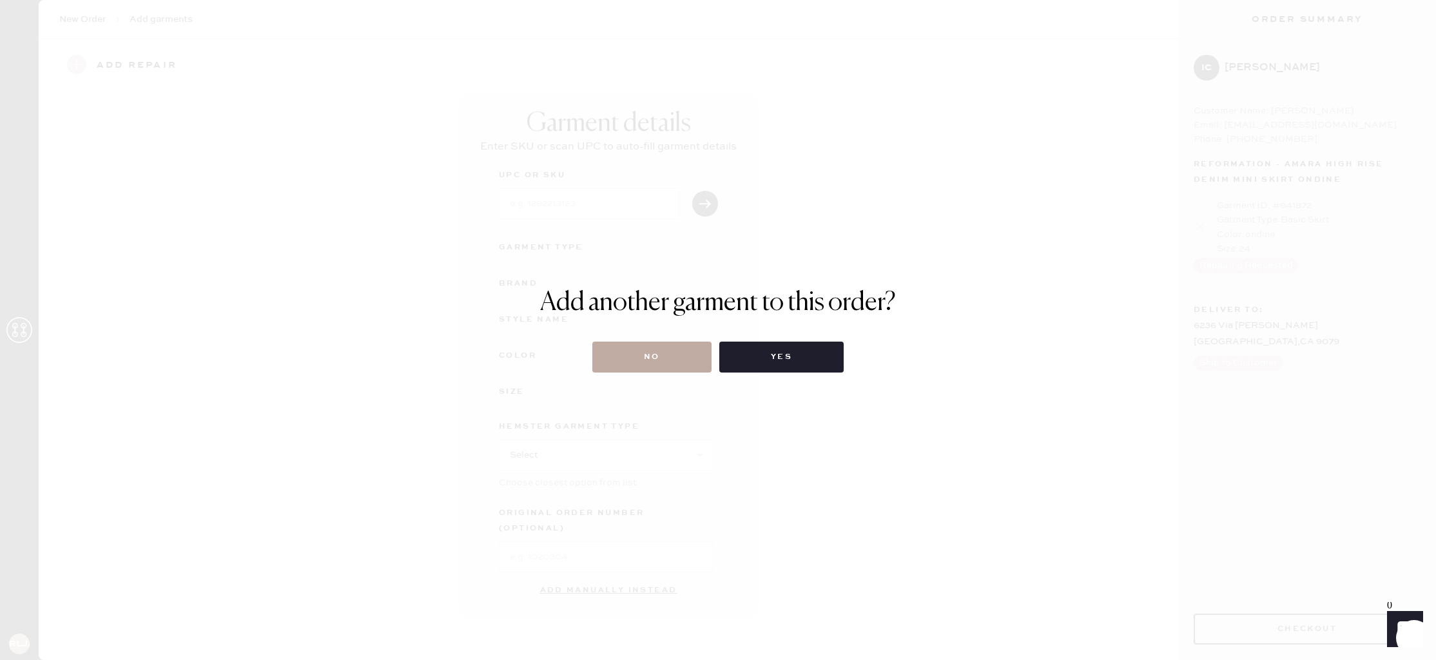
click at [678, 355] on button "No" at bounding box center [651, 357] width 119 height 31
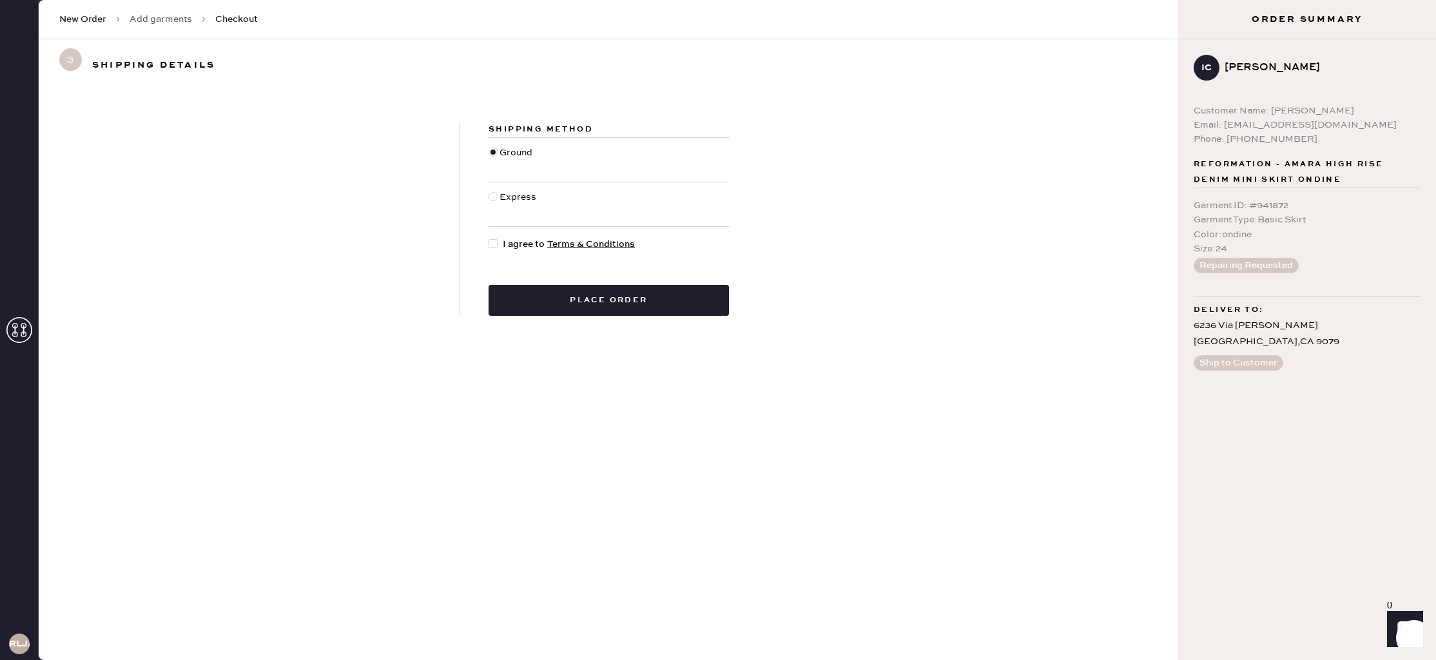
click at [493, 241] on div at bounding box center [493, 243] width 9 height 9
click at [489, 238] on input "I agree to Terms & Conditions" at bounding box center [489, 237] width 1 height 1
checkbox input "true"
click at [590, 297] on button "Place order" at bounding box center [609, 300] width 240 height 31
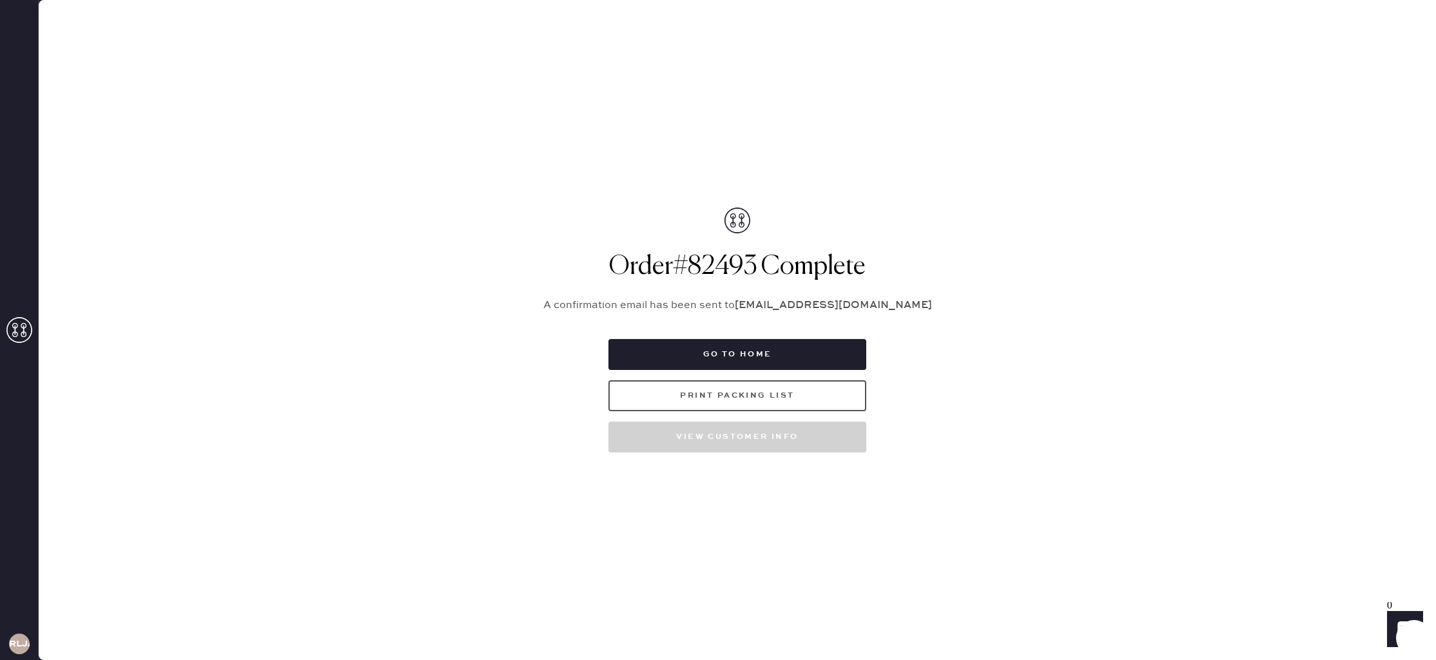
click at [721, 402] on button "Print Packing List" at bounding box center [738, 395] width 258 height 31
click at [28, 332] on icon at bounding box center [19, 330] width 26 height 26
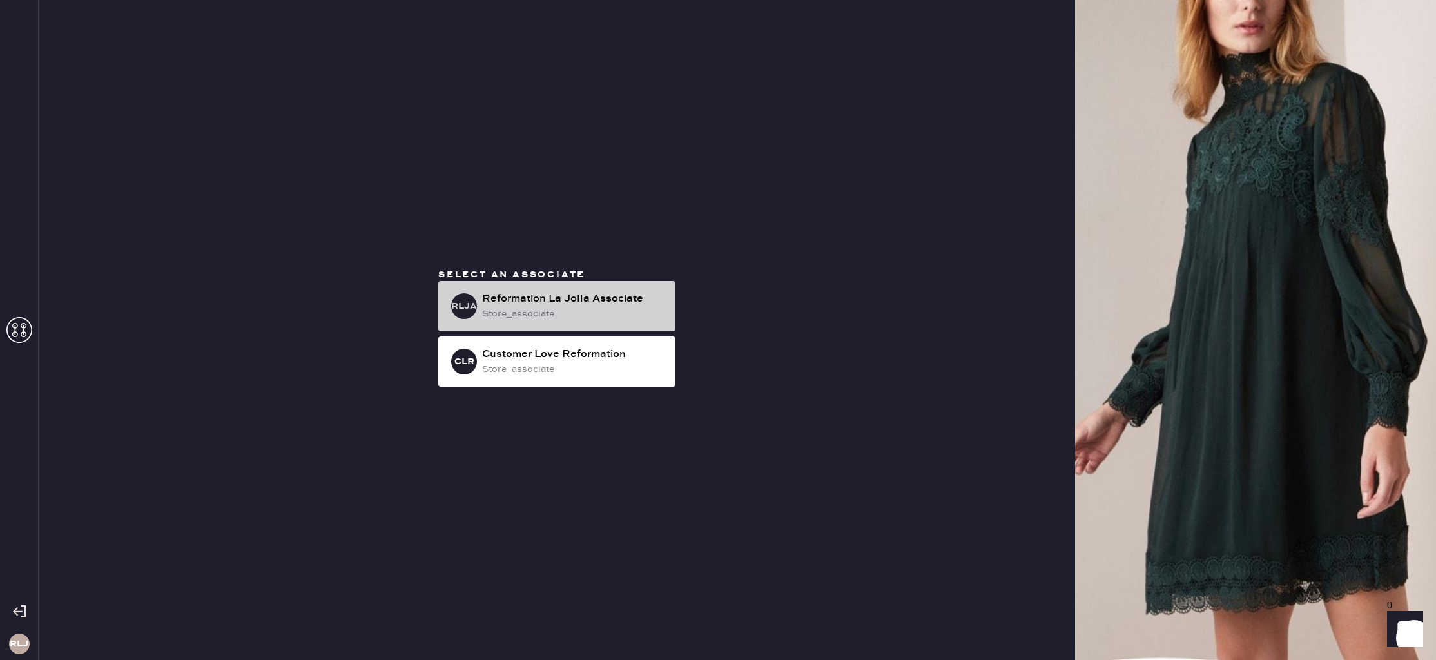
click at [621, 315] on div "store_associate" at bounding box center [573, 314] width 183 height 14
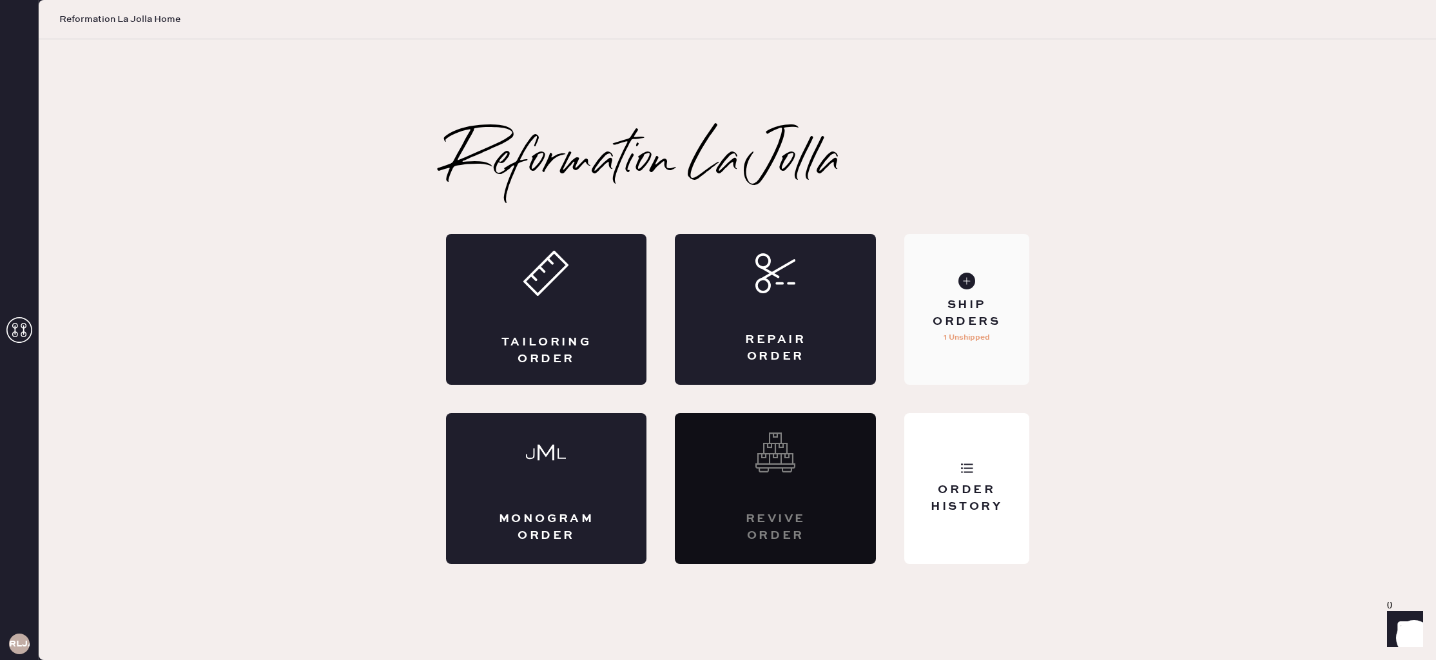
click at [1003, 341] on div "Ship Orders 1 Unshipped" at bounding box center [967, 309] width 124 height 151
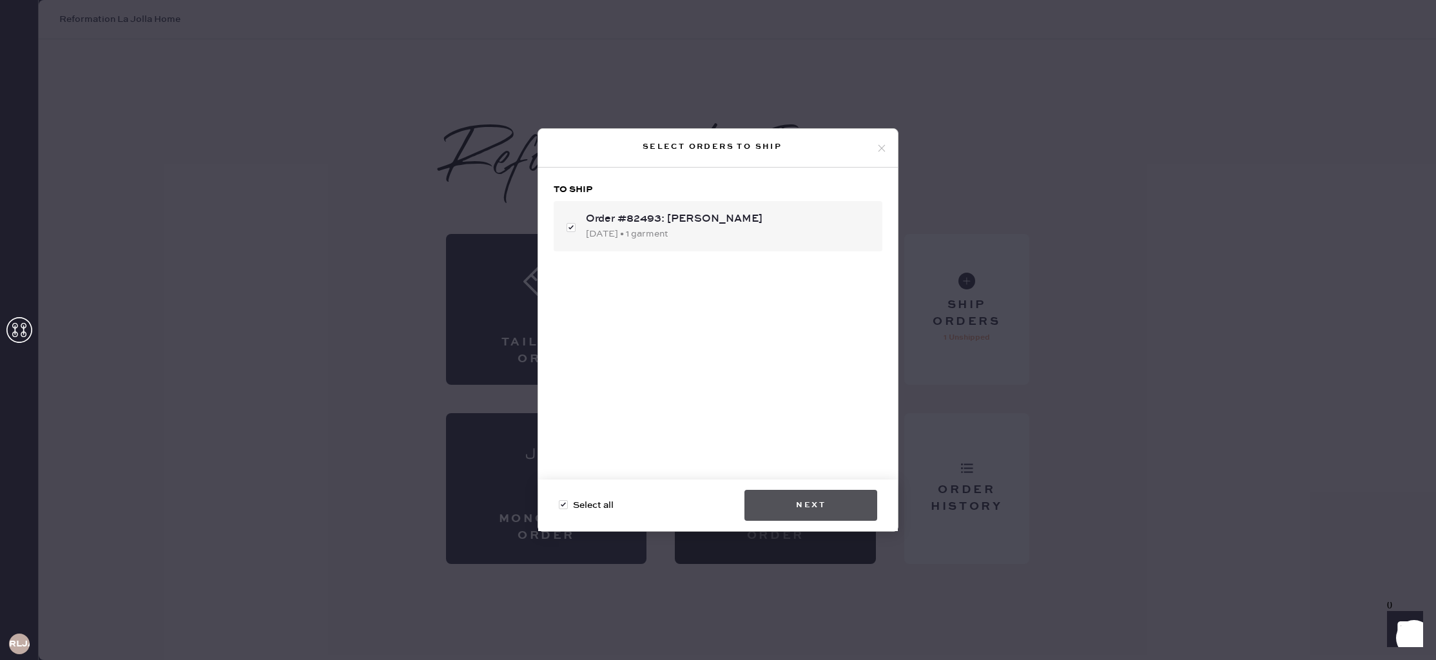
click at [836, 505] on button "Next" at bounding box center [811, 505] width 133 height 31
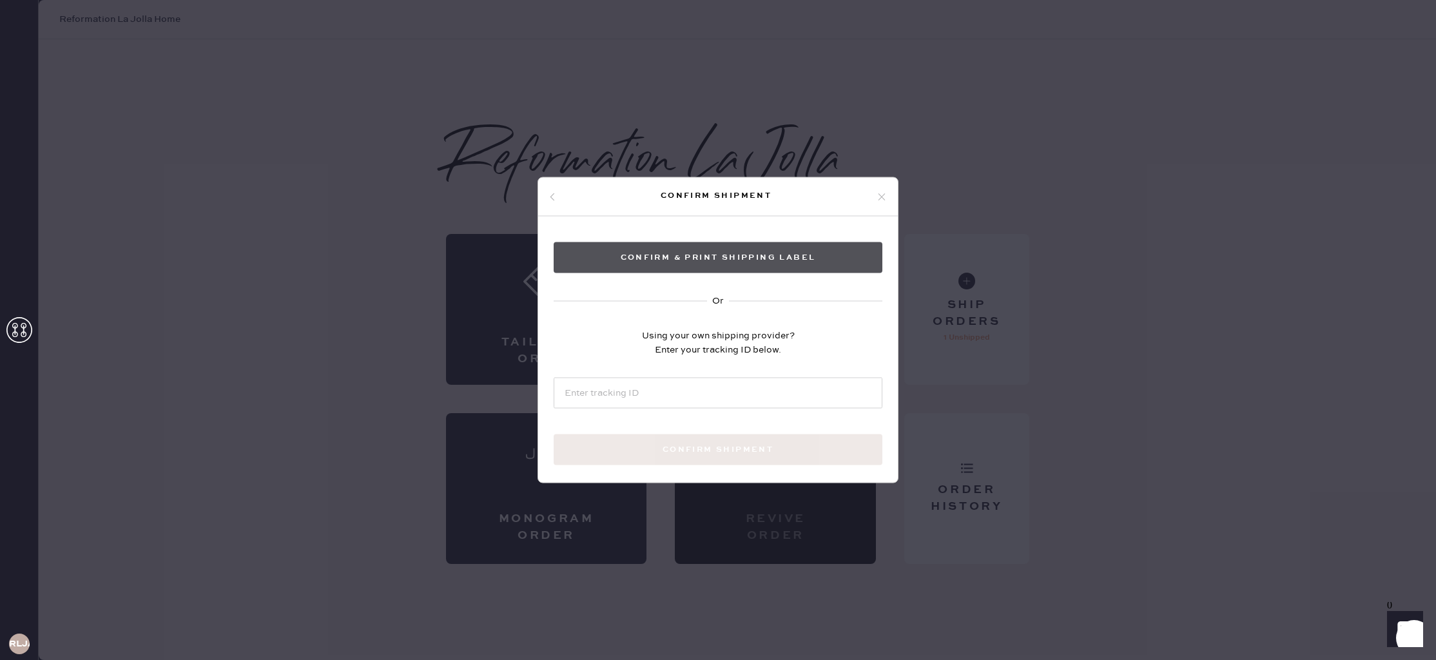
click at [750, 252] on button "Confirm & Print shipping label" at bounding box center [718, 257] width 329 height 31
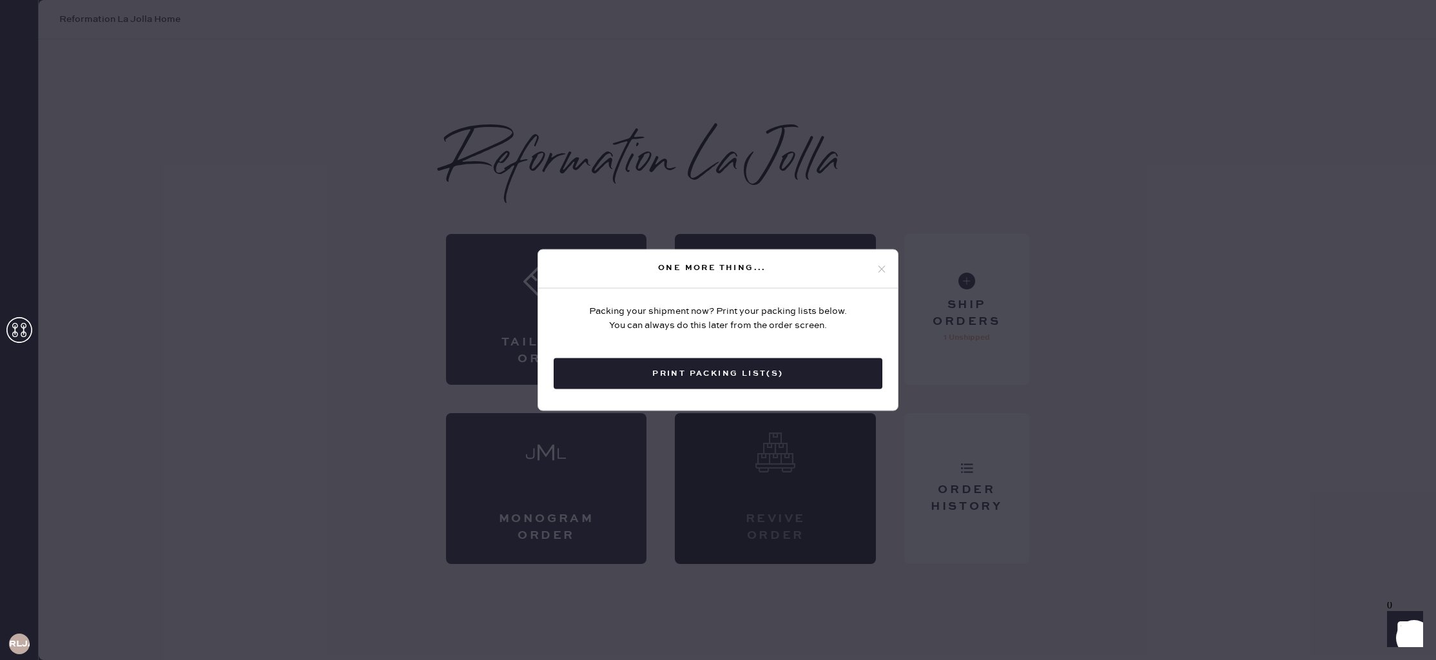
drag, startPoint x: 825, startPoint y: 378, endPoint x: 812, endPoint y: 376, distance: 13.0
click at [825, 378] on button "Print Packing List(s)" at bounding box center [718, 373] width 329 height 31
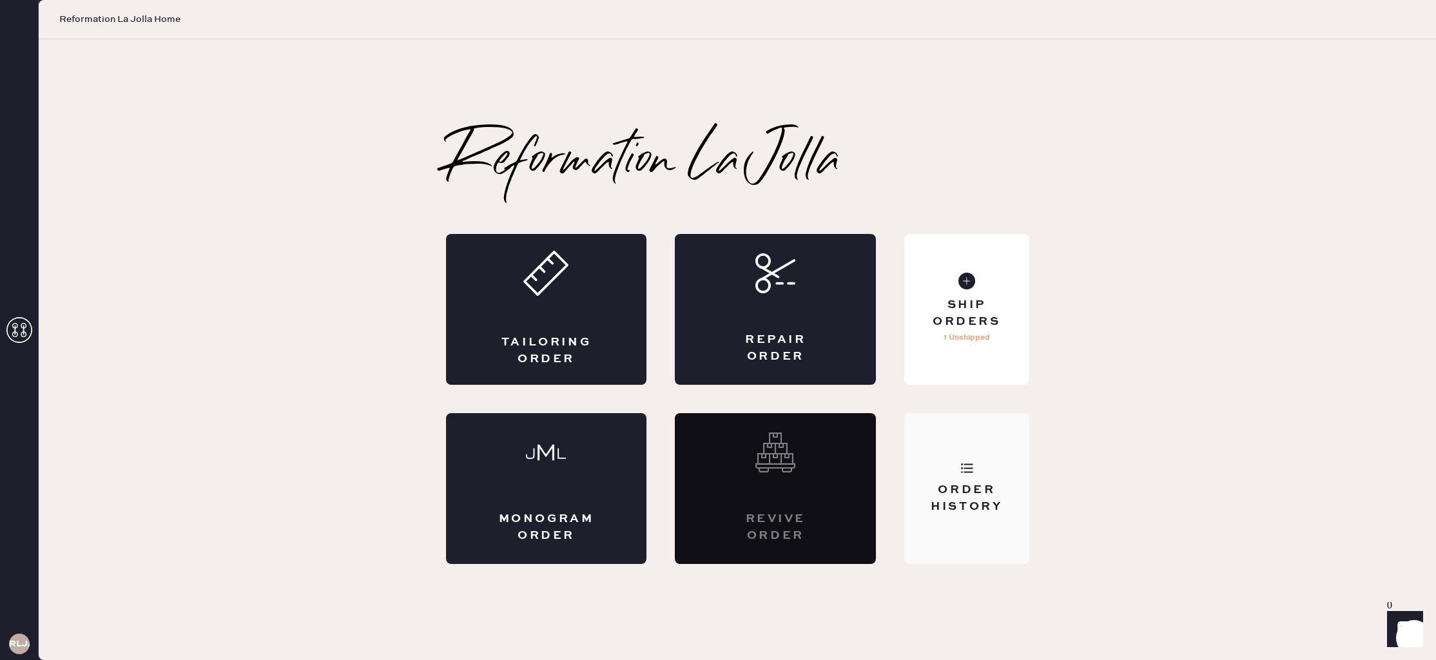
click at [996, 472] on div "Order History" at bounding box center [967, 488] width 124 height 151
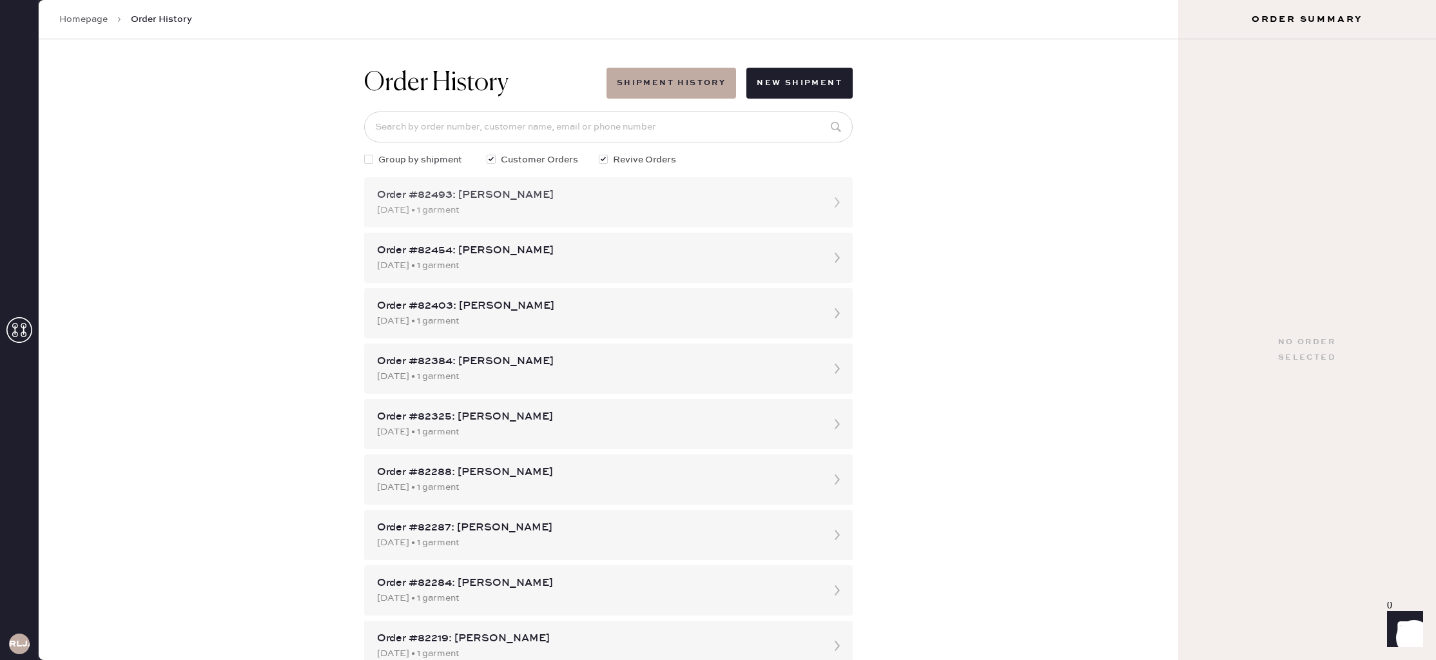
click at [754, 217] on div "09/09/2025 • 1 garment" at bounding box center [597, 210] width 440 height 14
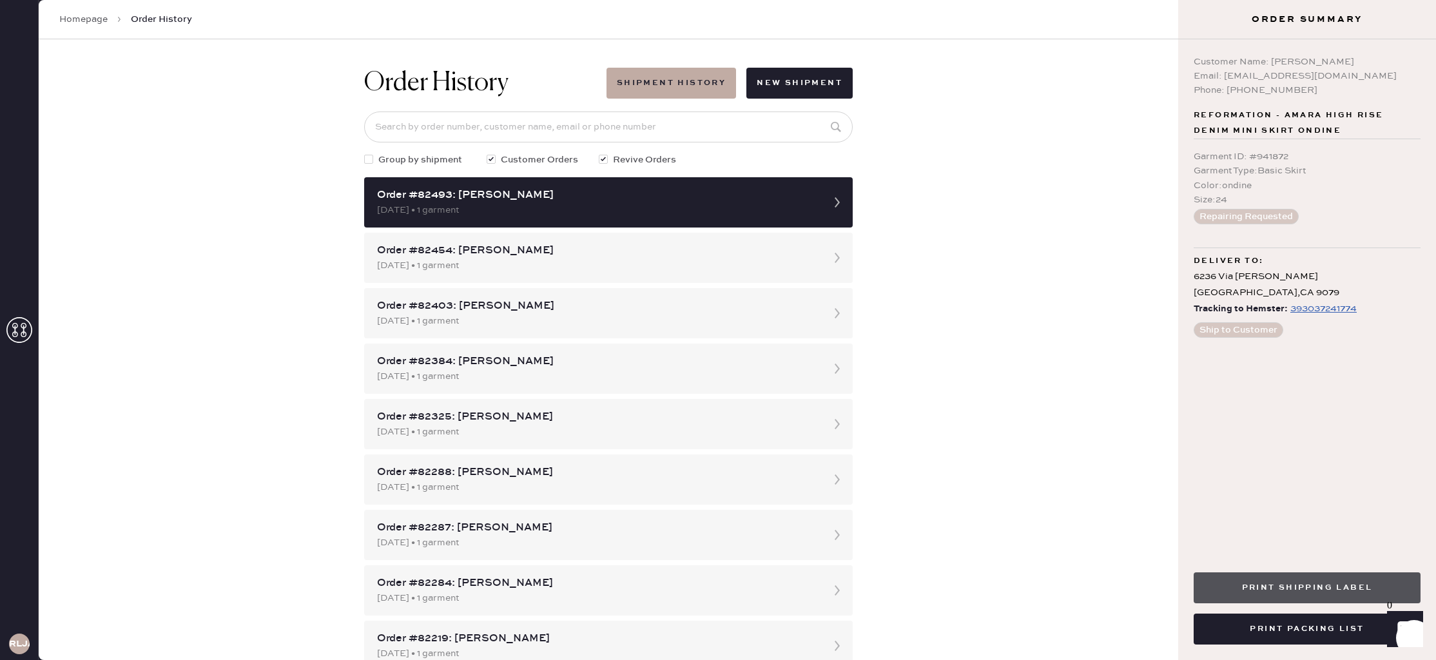
click at [1314, 592] on button "Print Shipping Label" at bounding box center [1307, 587] width 227 height 31
